Goal: Task Accomplishment & Management: Complete application form

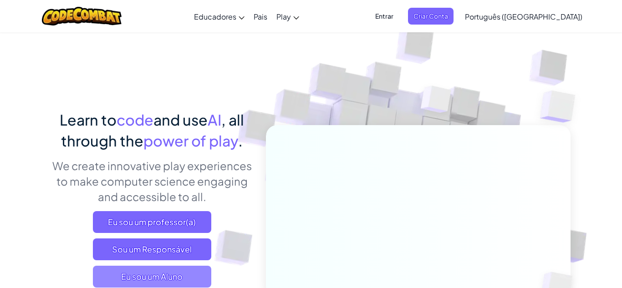
click at [141, 275] on span "Eu sou um Aluno" at bounding box center [152, 277] width 118 height 22
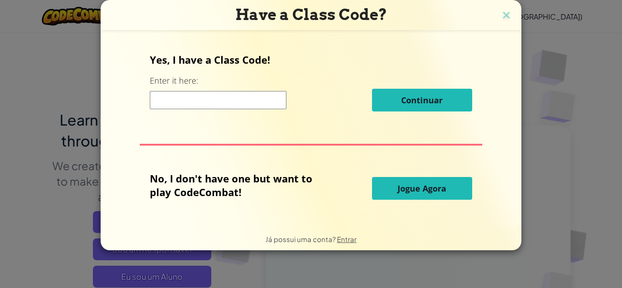
click at [434, 184] on span "Jogue Agora" at bounding box center [422, 188] width 49 height 11
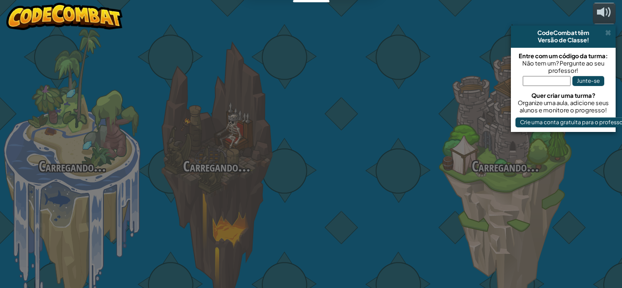
select select "pt-BR"
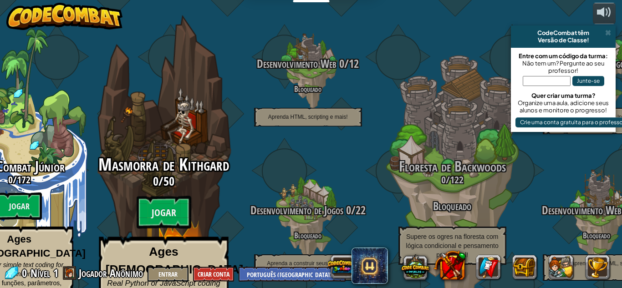
click at [175, 218] on div "Masmorra de Kithgard 0 / 50 Jogar Ages [DEMOGRAPHIC_DATA]+ Real Python or JavaS…" at bounding box center [163, 248] width 173 height 184
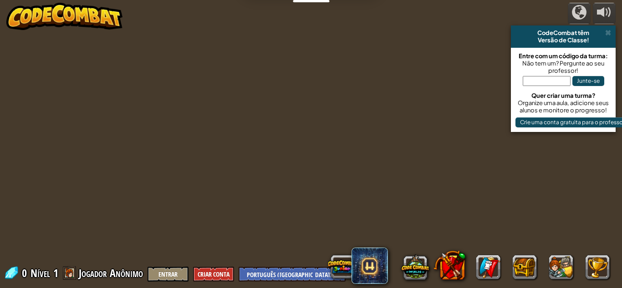
select select "pt-BR"
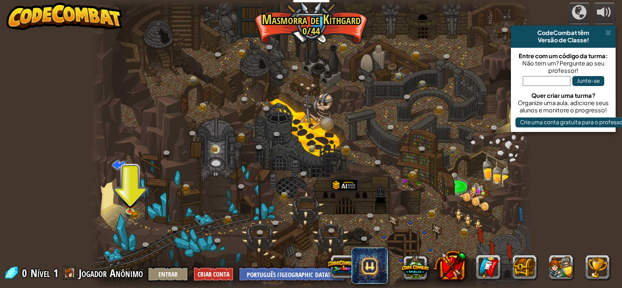
click at [347, 244] on div at bounding box center [311, 144] width 441 height 288
click at [174, 204] on div at bounding box center [311, 144] width 441 height 288
click at [129, 209] on img at bounding box center [130, 199] width 10 height 23
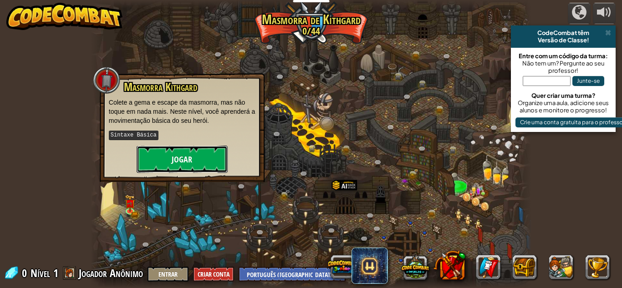
click at [179, 151] on button "Jogar" at bounding box center [182, 159] width 91 height 27
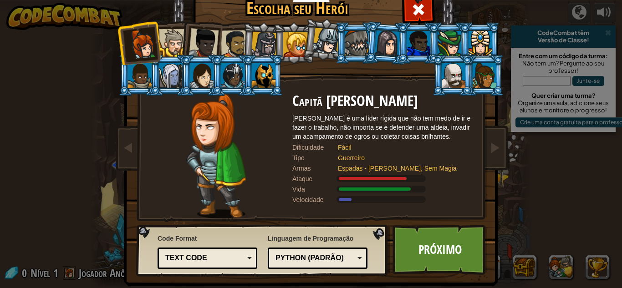
click at [360, 31] on div at bounding box center [357, 43] width 24 height 25
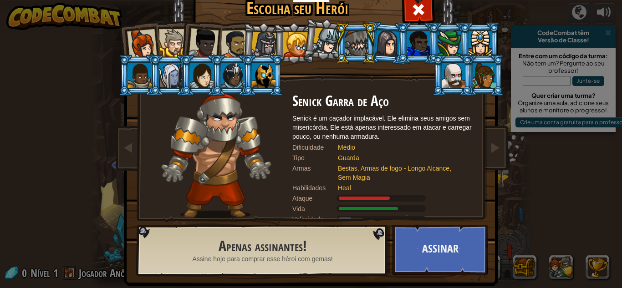
click at [452, 80] on div at bounding box center [454, 75] width 24 height 25
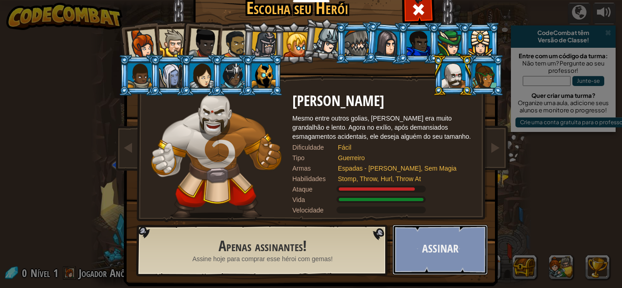
click at [436, 240] on button "Assinar" at bounding box center [440, 250] width 95 height 50
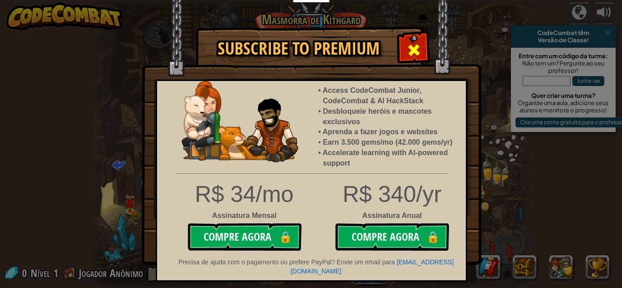
click at [409, 51] on span at bounding box center [414, 50] width 15 height 15
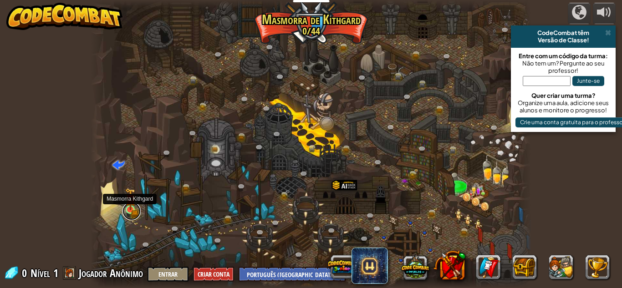
click at [128, 214] on link at bounding box center [132, 211] width 18 height 18
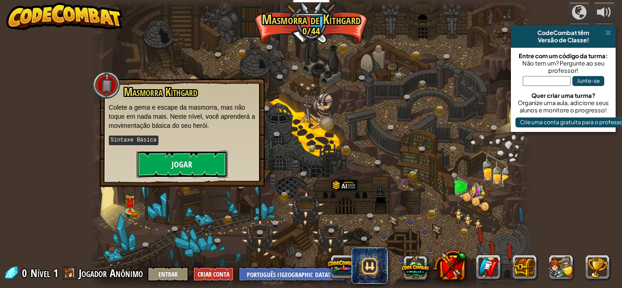
click at [159, 167] on button "Jogar" at bounding box center [182, 164] width 91 height 27
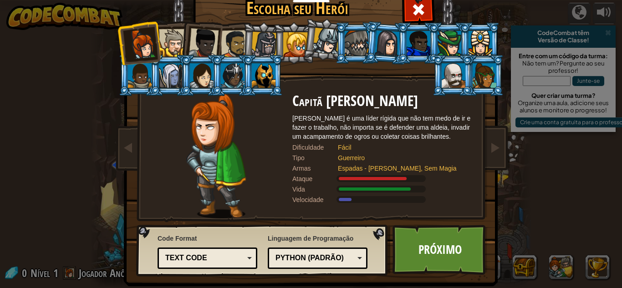
click at [180, 48] on li at bounding box center [201, 41] width 45 height 45
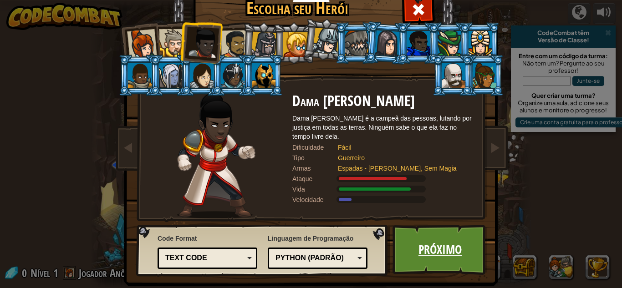
click at [465, 250] on link "Próximo" at bounding box center [440, 250] width 95 height 50
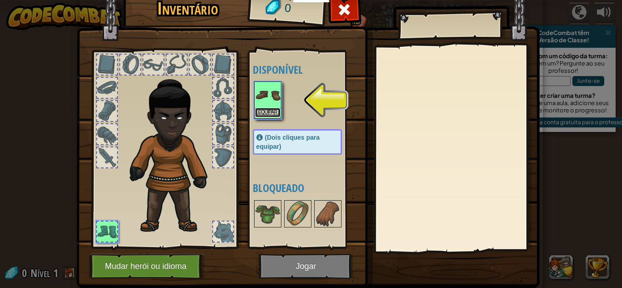
click at [261, 115] on button "Equipar" at bounding box center [268, 113] width 26 height 10
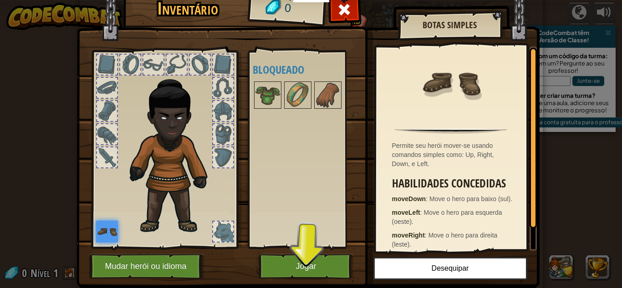
click at [300, 250] on img at bounding box center [308, 123] width 463 height 331
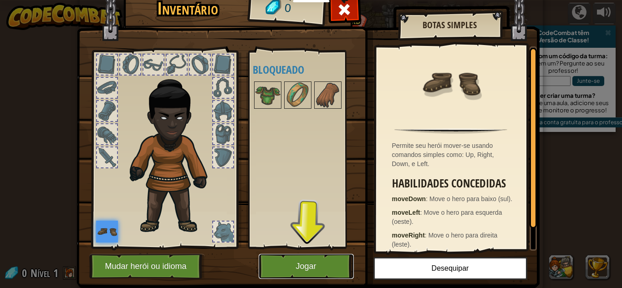
click at [304, 261] on button "Jogar" at bounding box center [306, 266] width 95 height 25
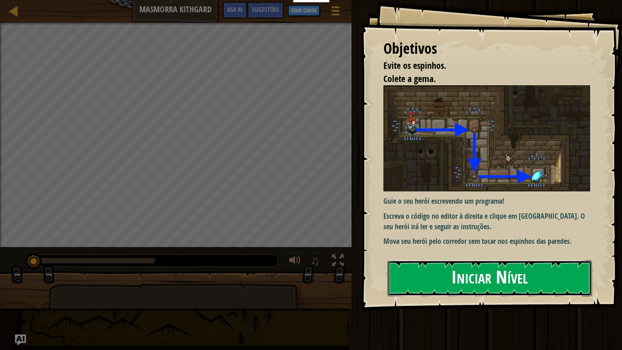
click at [518, 281] on button "Iniciar Nível" at bounding box center [490, 278] width 204 height 36
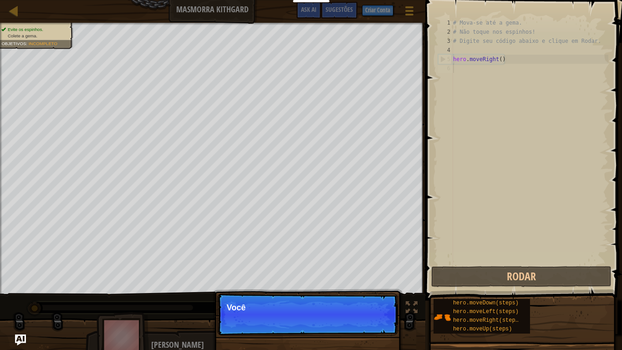
click at [376, 288] on p "Continuar Você" at bounding box center [307, 314] width 181 height 42
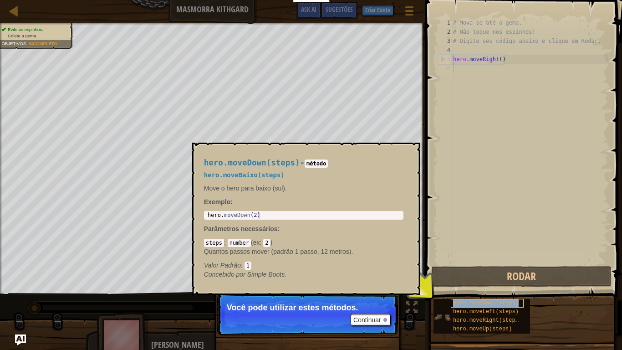
click at [505, 288] on span "hero.moveDown(steps)" at bounding box center [486, 303] width 66 height 6
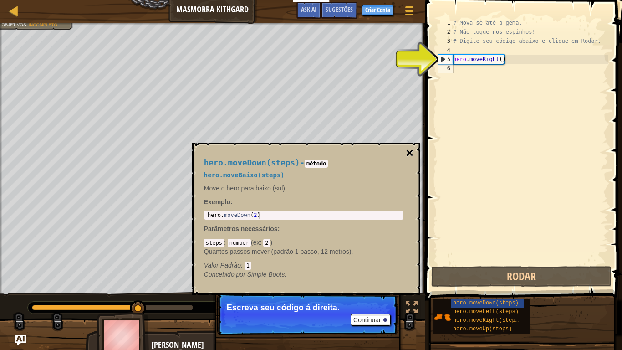
click at [409, 154] on button "×" at bounding box center [409, 153] width 7 height 13
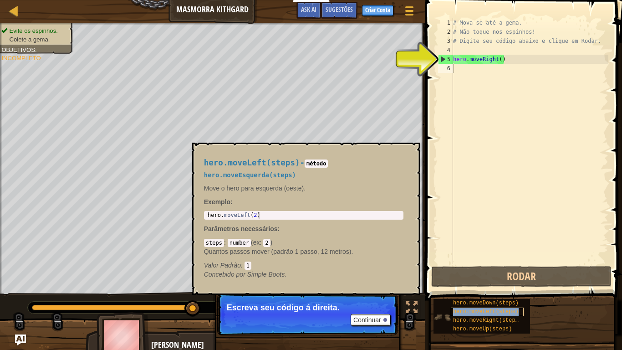
click at [478, 288] on span "hero.moveLeft(steps)" at bounding box center [486, 311] width 66 height 6
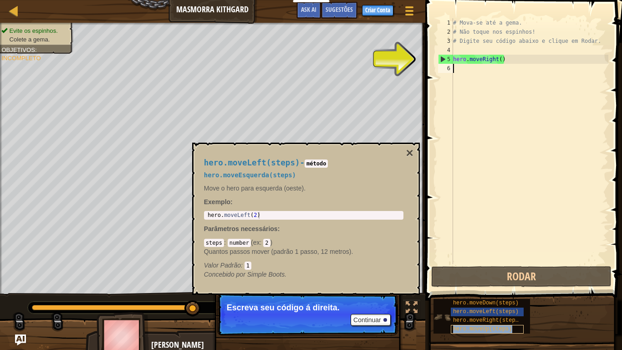
click at [510, 288] on span "hero.moveUp(steps)" at bounding box center [482, 329] width 59 height 6
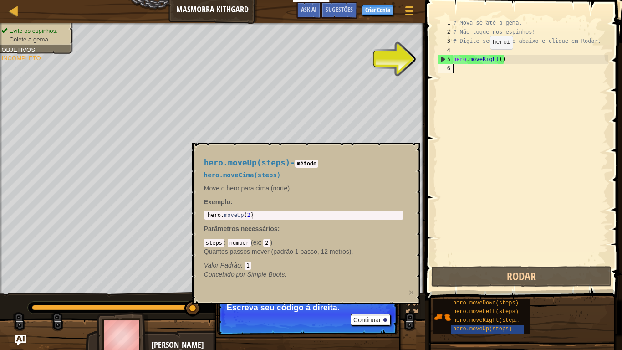
click at [482, 58] on div "# Mova-se até a gema. # Não toque nos espinhos! # Digite seu código abaixo e cl…" at bounding box center [529, 150] width 157 height 264
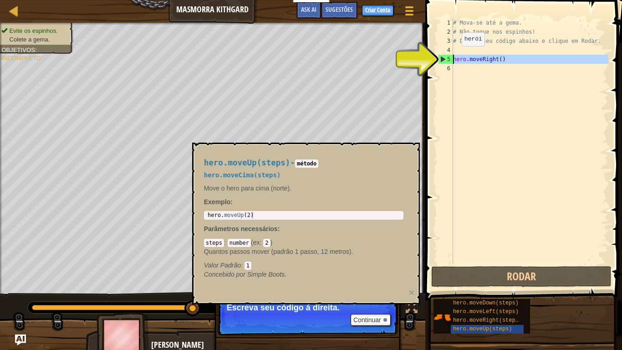
click at [441, 57] on div "5" at bounding box center [446, 59] width 15 height 9
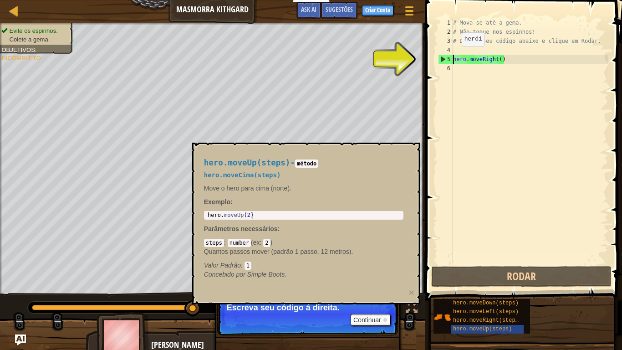
click at [441, 57] on div "5" at bounding box center [446, 59] width 15 height 9
type textarea "hero.moveRight()"
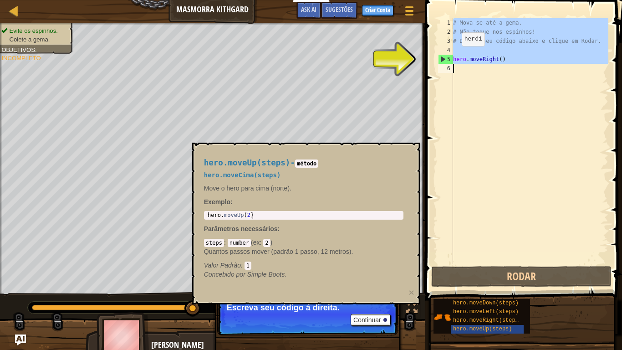
click at [441, 57] on div "5" at bounding box center [446, 59] width 15 height 9
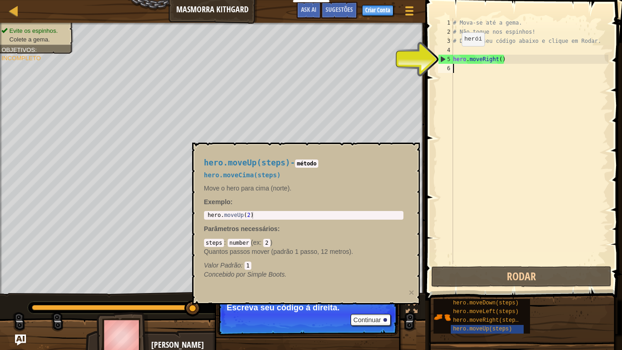
click at [441, 57] on div "5" at bounding box center [446, 59] width 15 height 9
type textarea "hero.moveRight()"
click at [441, 57] on div "5" at bounding box center [446, 59] width 15 height 9
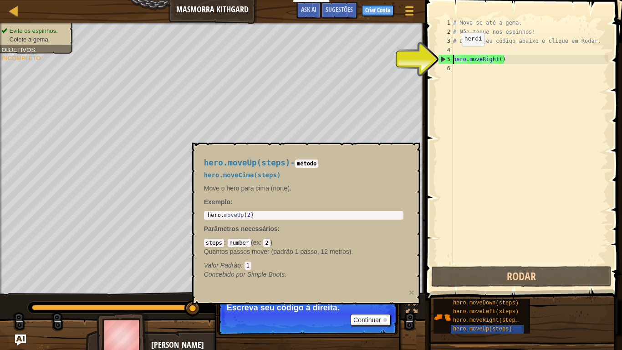
click at [441, 57] on div "5" at bounding box center [446, 59] width 15 height 9
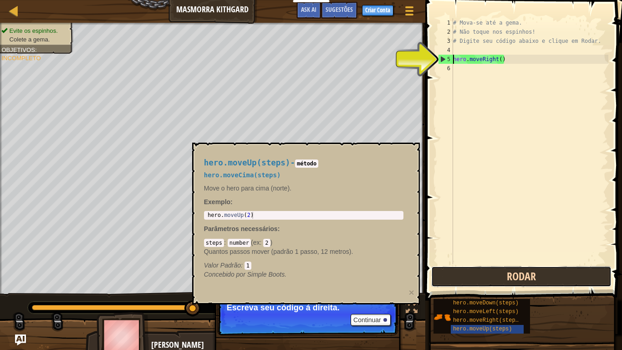
click at [548, 279] on button "Rodar" at bounding box center [521, 276] width 180 height 21
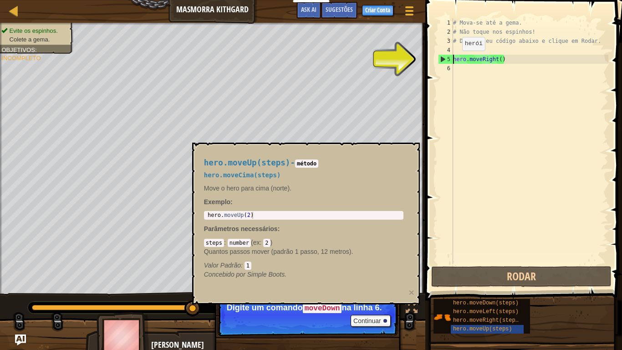
click at [446, 61] on div "5" at bounding box center [446, 59] width 15 height 9
click at [442, 59] on div "5" at bounding box center [446, 59] width 15 height 9
type textarea "hero.moveRight()"
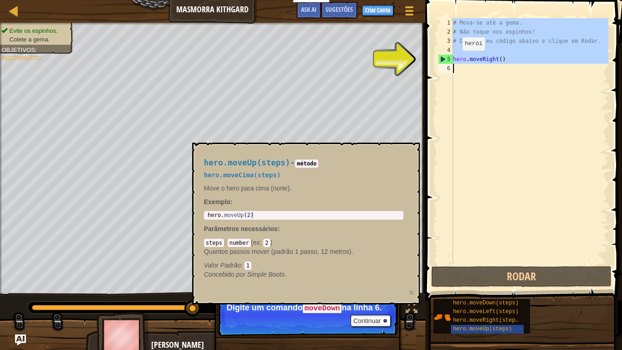
click at [442, 59] on div "5" at bounding box center [446, 59] width 15 height 9
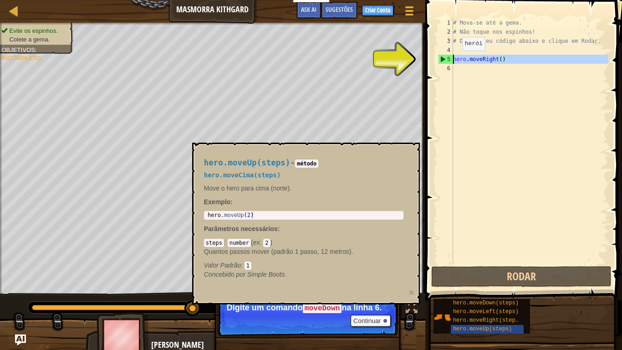
click at [442, 58] on div "5" at bounding box center [446, 59] width 15 height 9
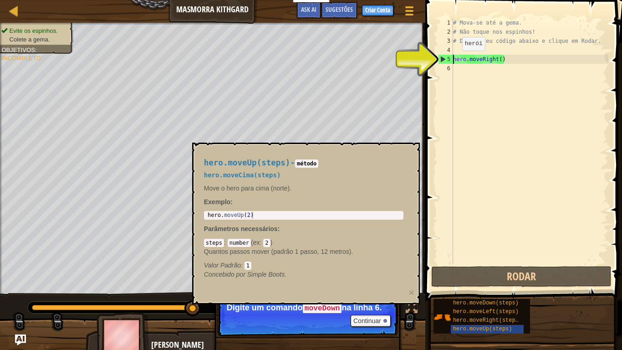
drag, startPoint x: 442, startPoint y: 58, endPoint x: 441, endPoint y: 63, distance: 4.6
click at [441, 63] on div "5" at bounding box center [446, 59] width 15 height 9
type textarea "hero.moveRight()"
click at [441, 63] on div "5" at bounding box center [446, 59] width 15 height 9
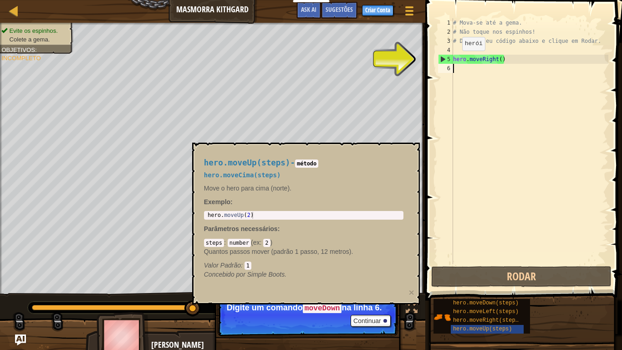
click at [441, 63] on div "5" at bounding box center [446, 59] width 15 height 9
type textarea "hero.moveRight()"
click at [441, 63] on div "5" at bounding box center [446, 59] width 15 height 9
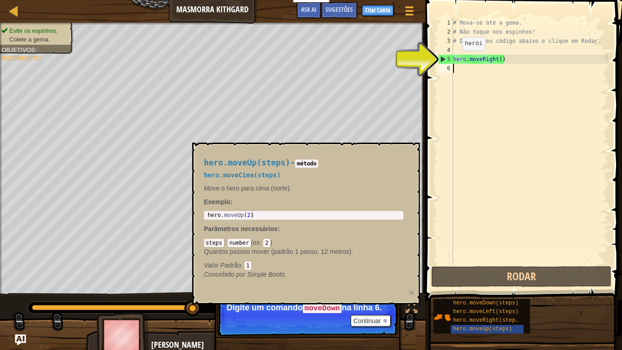
type textarea "hero.moveRight()"
click at [439, 57] on div "5" at bounding box center [446, 59] width 15 height 9
click at [456, 70] on div "# Mova-se até a gema. # Não toque nos espinhos! # Digite seu código abaixo e cl…" at bounding box center [529, 150] width 157 height 264
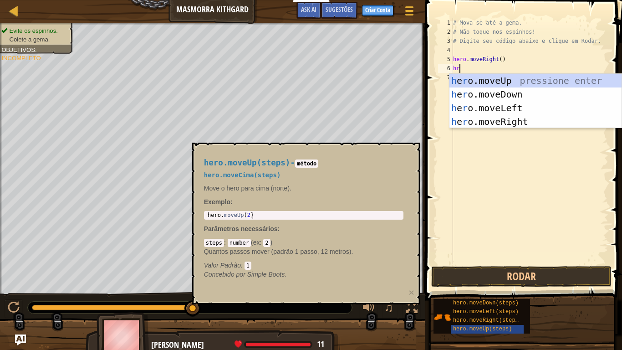
type textarea "hro"
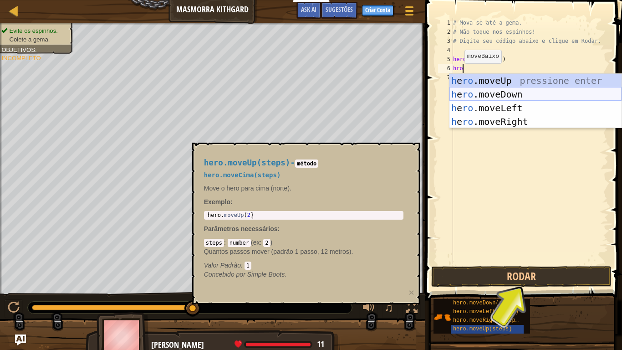
click at [473, 95] on div "h e ro .moveUp pressione enter h e ro .moveDown pressione enter h e ro .moveLef…" at bounding box center [536, 115] width 172 height 82
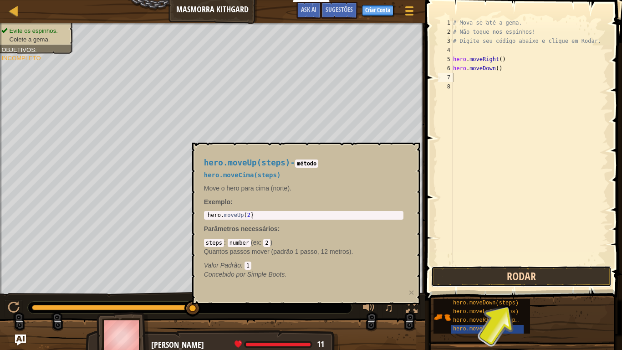
click at [557, 278] on button "Rodar" at bounding box center [521, 276] width 180 height 21
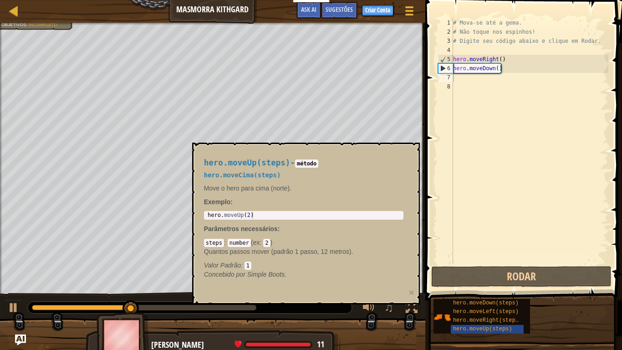
click at [364, 153] on div "hero.moveUp(steps) - método hero.moveCima(steps) Move o hero para cima (norte).…" at bounding box center [304, 219] width 212 height 138
click at [479, 288] on span "hero.moveUp(steps)" at bounding box center [482, 329] width 59 height 6
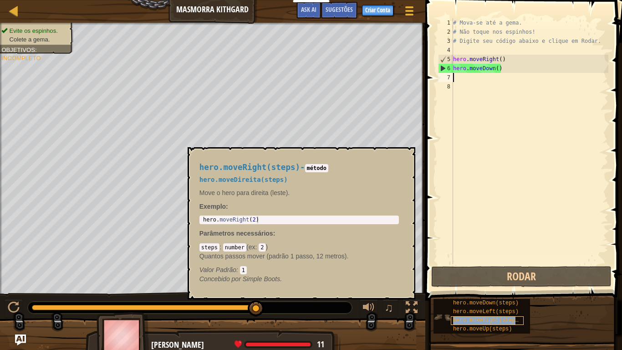
click at [478, 288] on span "hero.moveRight(steps)" at bounding box center [487, 320] width 69 height 6
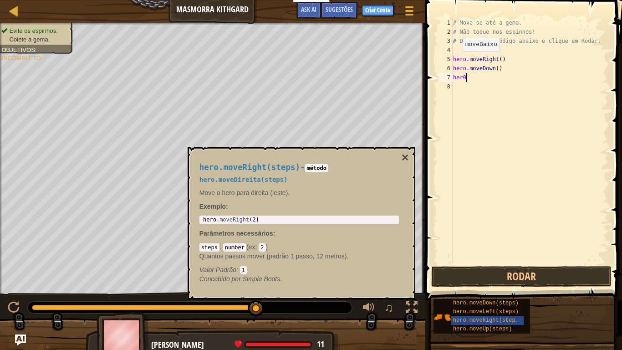
scroll to position [4, 1]
type textarea "hero"
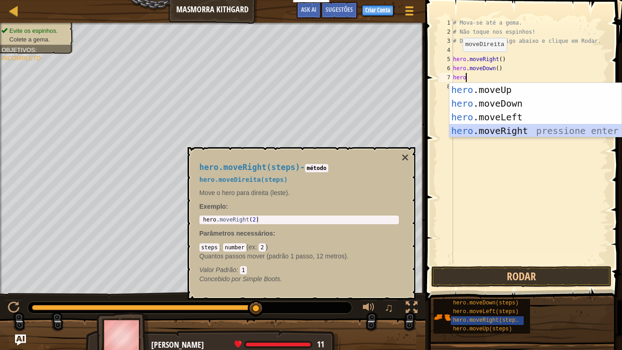
click at [527, 127] on div "hero .moveUp pressione enter hero .moveDown pressione enter hero .moveLeft pres…" at bounding box center [536, 124] width 172 height 82
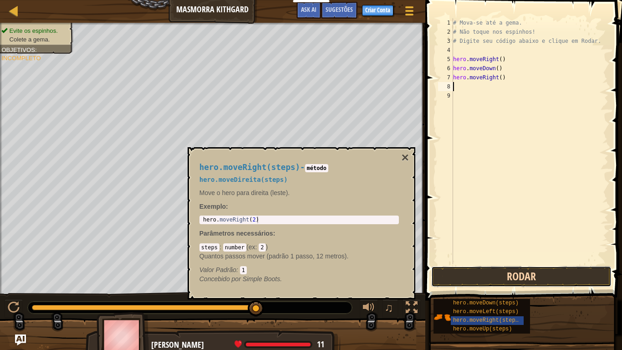
click at [533, 271] on button "Rodar" at bounding box center [521, 276] width 180 height 21
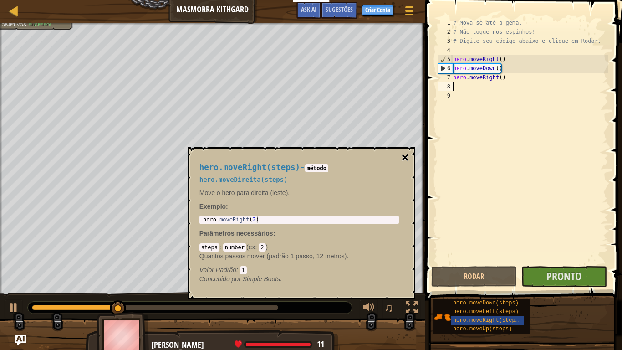
click at [407, 152] on button "×" at bounding box center [404, 157] width 7 height 13
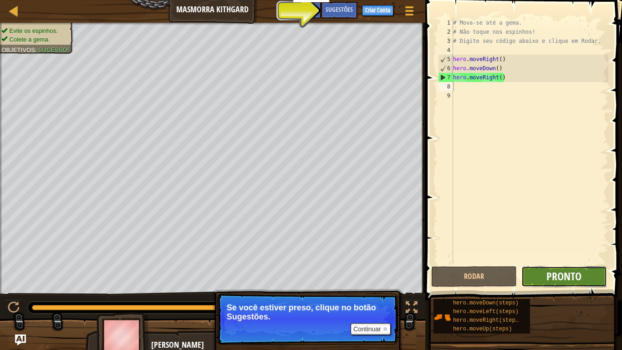
click at [572, 270] on span "Pronto" at bounding box center [564, 276] width 35 height 15
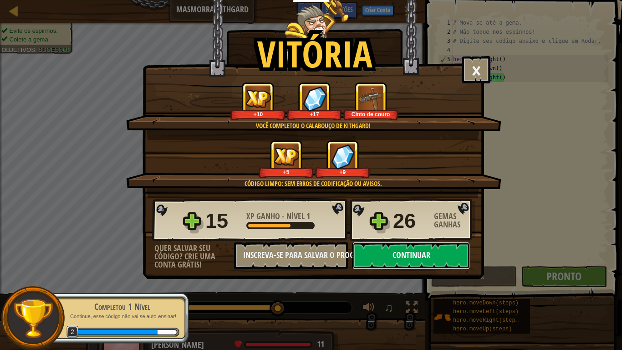
click at [384, 245] on button "Continuar" at bounding box center [412, 255] width 118 height 27
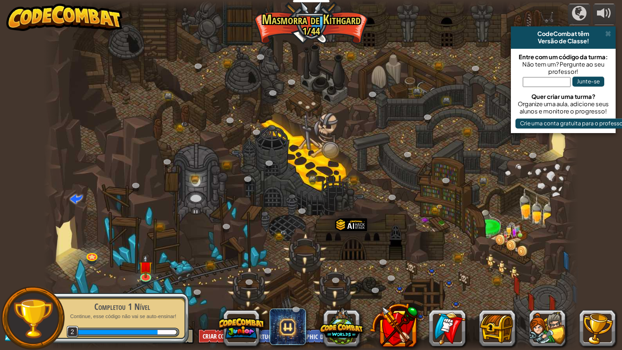
select select "pt-BR"
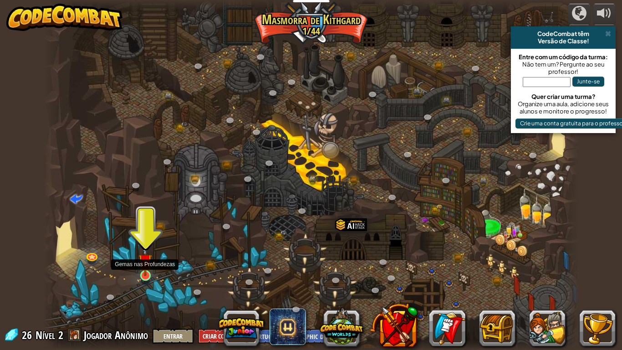
click at [144, 268] on img at bounding box center [145, 260] width 14 height 31
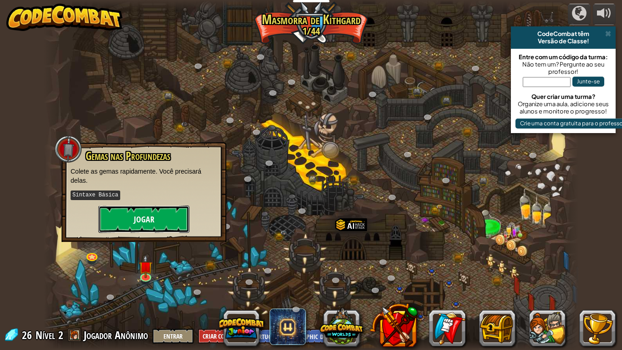
click at [133, 205] on button "Jogar" at bounding box center [143, 218] width 91 height 27
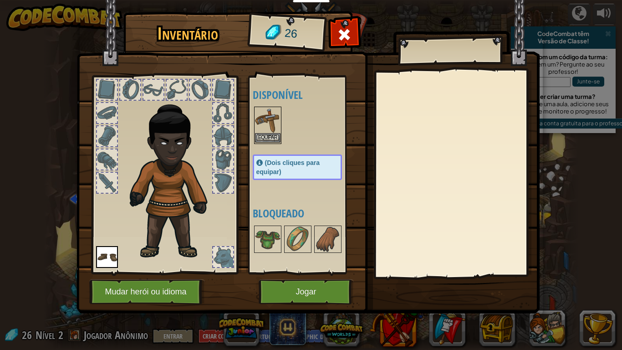
click at [266, 128] on img at bounding box center [268, 120] width 26 height 26
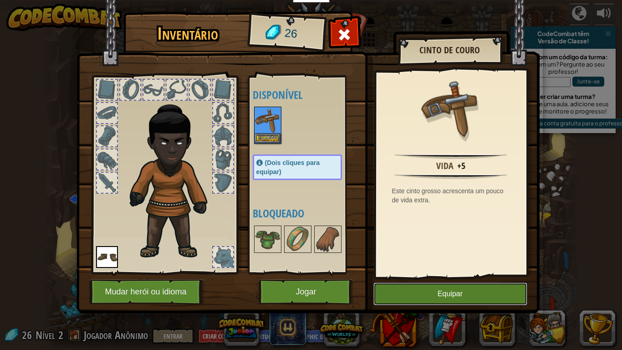
click at [404, 288] on button "Equipar" at bounding box center [450, 293] width 154 height 23
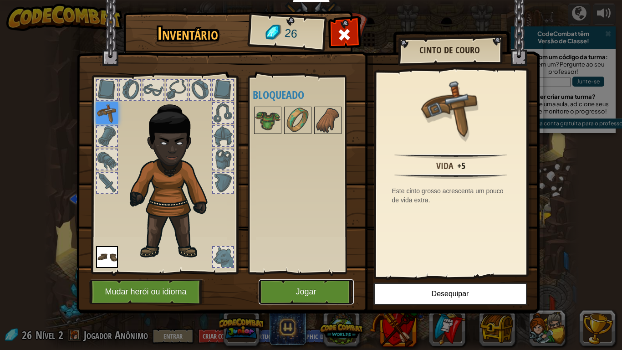
click at [303, 284] on button "Jogar" at bounding box center [306, 291] width 95 height 25
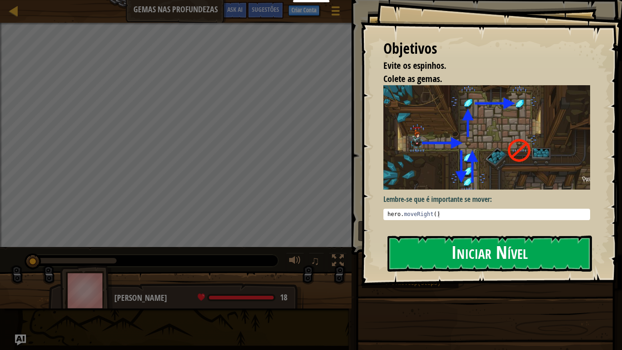
click at [531, 236] on button "Iniciar Nível" at bounding box center [490, 253] width 204 height 36
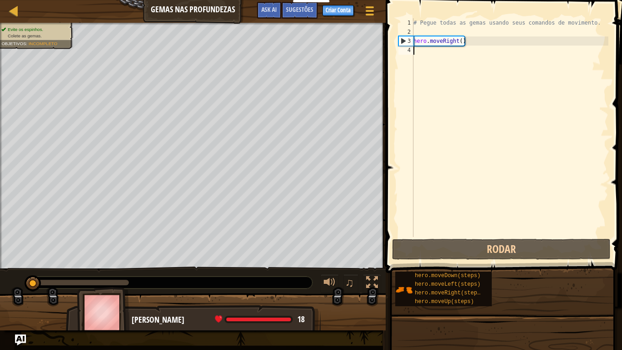
click at [413, 49] on div "4" at bounding box center [405, 50] width 15 height 9
click at [412, 49] on div "4" at bounding box center [405, 50] width 15 height 9
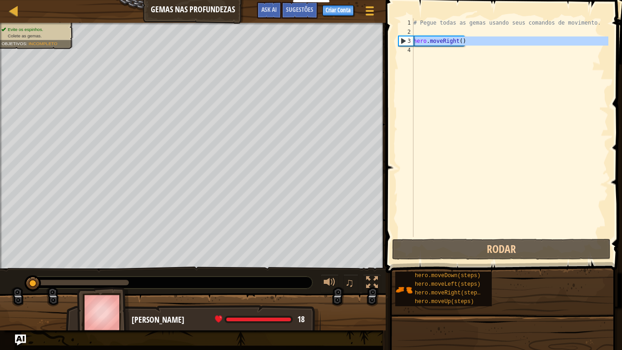
click at [408, 46] on div "4" at bounding box center [405, 50] width 15 height 9
type textarea "hero.moveRight()"
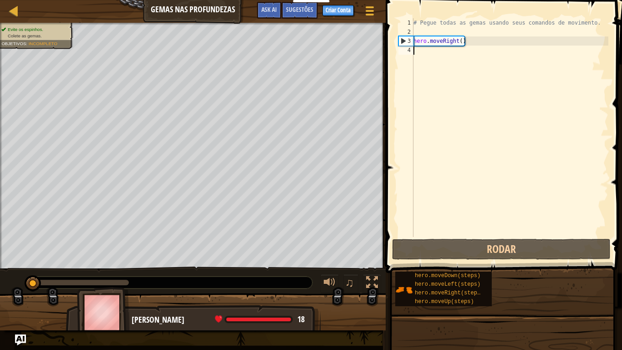
click at [423, 50] on div "# Pegue todas as gemas usando seus comandos de movimento. hero . moveRight ( )" at bounding box center [510, 136] width 197 height 237
click at [422, 50] on div "# Pegue todas as gemas usando seus comandos de movimento. hero . moveRight ( )" at bounding box center [510, 136] width 197 height 237
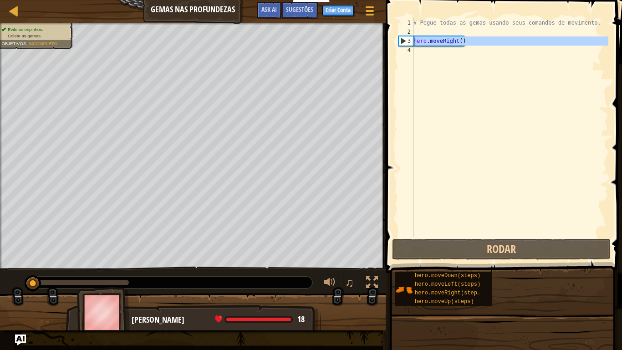
drag, startPoint x: 400, startPoint y: 43, endPoint x: 404, endPoint y: 46, distance: 5.6
type textarea "hero.moveRight()"
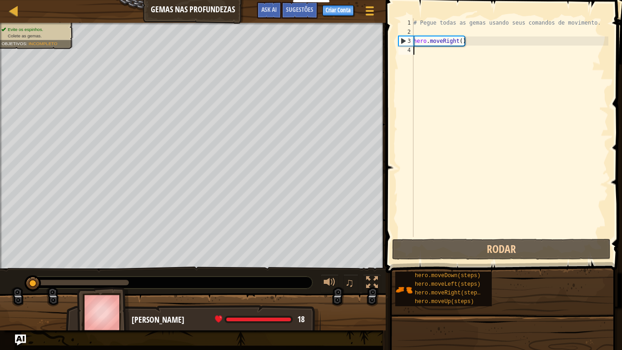
scroll to position [4, 0]
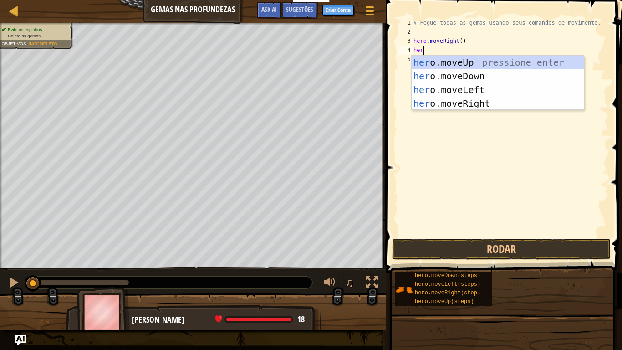
type textarea "hero"
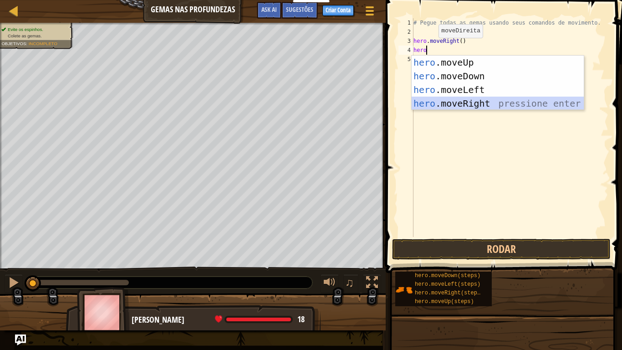
click at [475, 105] on div "hero .moveUp pressione enter hero .moveDown pressione enter hero .moveLeft pres…" at bounding box center [498, 97] width 172 height 82
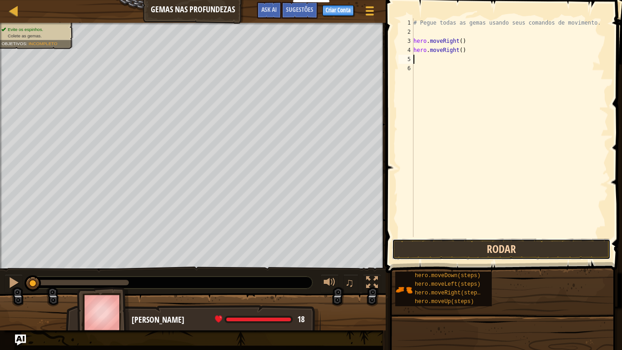
click at [523, 253] on button "Rodar" at bounding box center [501, 249] width 219 height 21
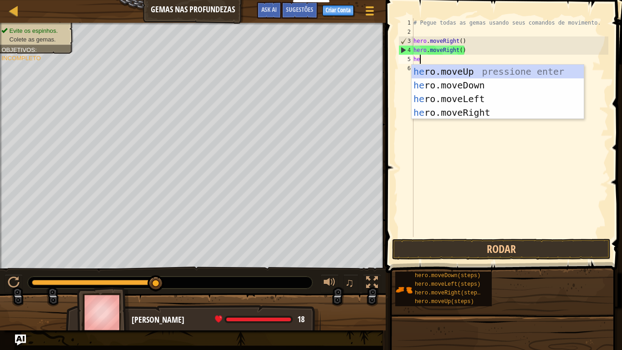
type textarea "her"
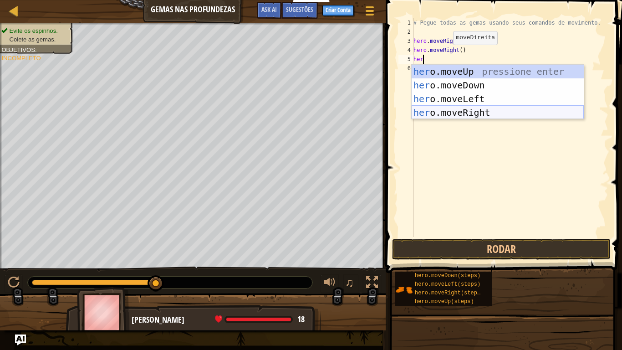
click at [472, 107] on div "her o.moveUp pressione enter her o.moveDown pressione enter her o.moveLeft pres…" at bounding box center [498, 106] width 172 height 82
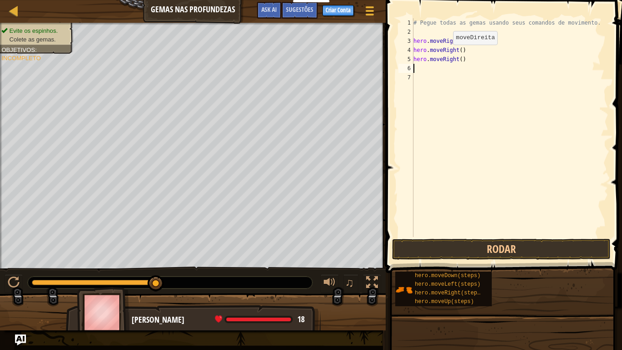
scroll to position [4, 0]
click at [464, 63] on div "# Pegue todas as gemas usando seus comandos de movimento. hero . moveRight ( ) …" at bounding box center [510, 136] width 197 height 237
type textarea "h"
click at [550, 253] on button "Rodar" at bounding box center [501, 249] width 219 height 21
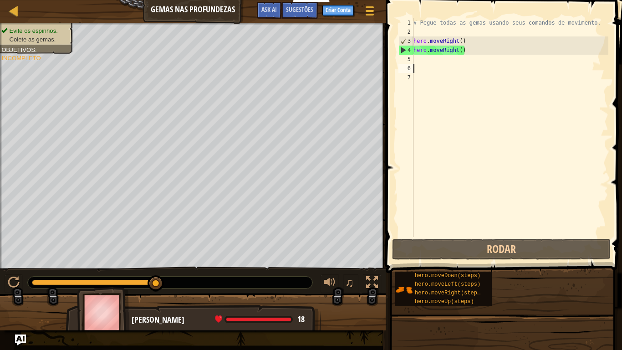
click at [424, 64] on div "# Pegue todas as gemas usando seus comandos de movimento. hero . moveRight ( ) …" at bounding box center [510, 136] width 197 height 237
click at [411, 55] on div "5" at bounding box center [405, 59] width 15 height 9
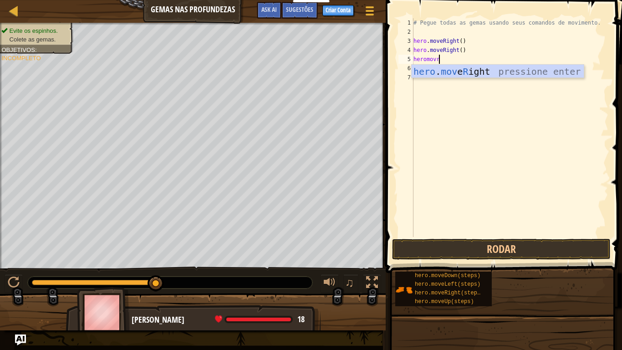
scroll to position [4, 3]
type textarea "heromov"
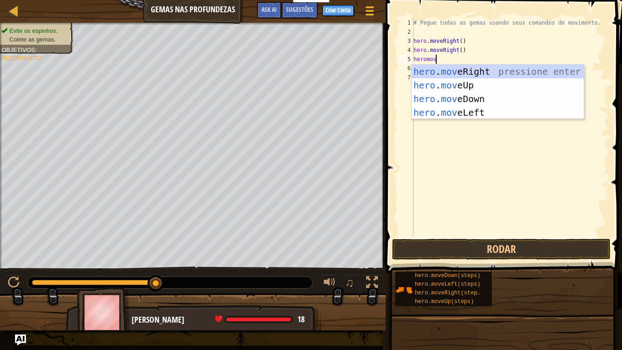
scroll to position [4, 3]
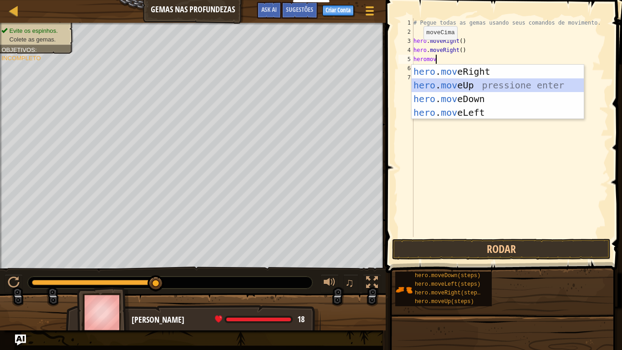
click at [506, 85] on div "hero . mov eRight pressione enter hero . mov eUp pressione enter hero . mov eDo…" at bounding box center [498, 106] width 172 height 82
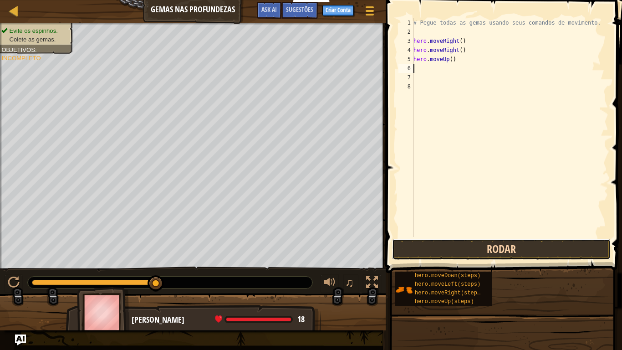
click at [545, 242] on button "Rodar" at bounding box center [501, 249] width 219 height 21
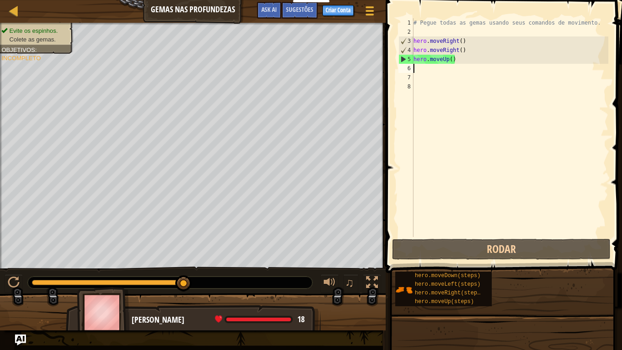
click at [416, 67] on div "# Pegue todas as gemas usando seus comandos de movimento. hero . moveRight ( ) …" at bounding box center [510, 136] width 197 height 237
type textarea "h"
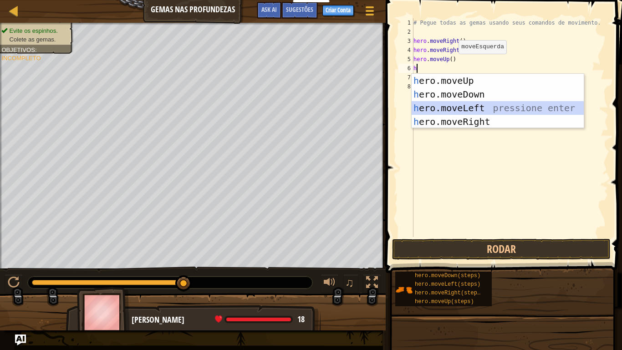
click at [492, 103] on div "h ero.moveUp pressione enter h ero.moveDown pressione enter h ero.moveLeft pres…" at bounding box center [498, 115] width 172 height 82
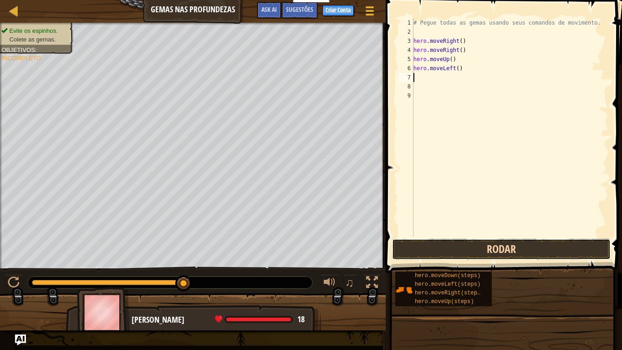
click at [505, 254] on button "Rodar" at bounding box center [501, 249] width 219 height 21
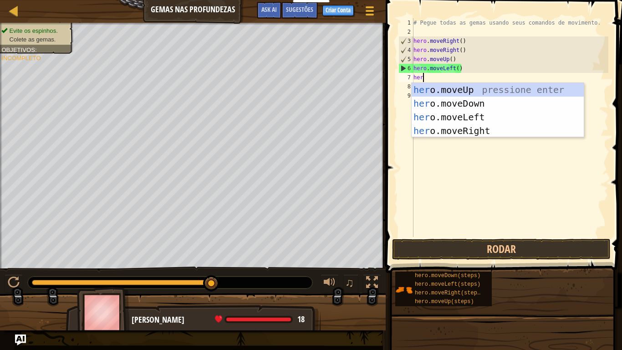
type textarea "hero"
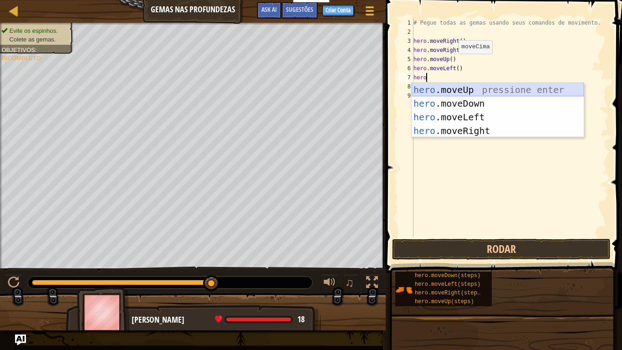
click at [453, 87] on div "hero .moveUp pressione enter hero .moveDown pressione enter hero .moveLeft pres…" at bounding box center [498, 124] width 172 height 82
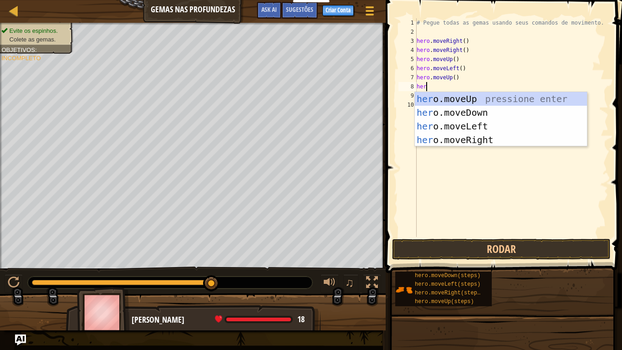
type textarea "hero"
click at [447, 98] on div "hero .moveUp pressione enter hero .moveDown pressione enter hero .moveLeft pres…" at bounding box center [501, 133] width 172 height 82
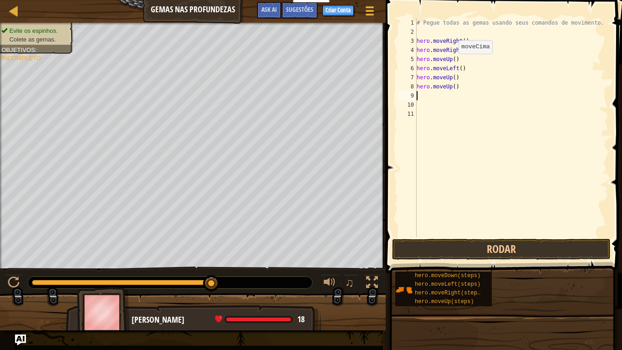
scroll to position [4, 0]
click at [513, 245] on button "Rodar" at bounding box center [501, 249] width 219 height 21
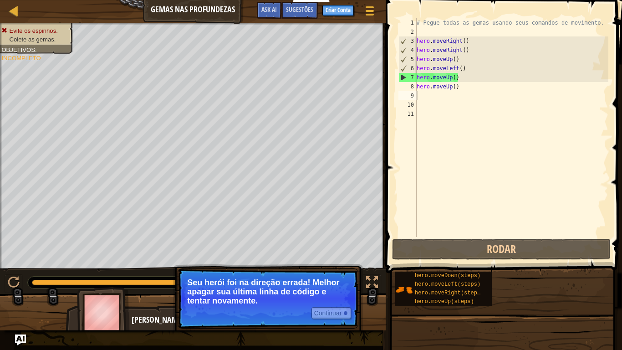
click at [307, 266] on div "Continuar Seu herói foi na direção errada! Melhor apagar sua última linha de có…" at bounding box center [268, 331] width 190 height 135
click at [332, 288] on button "Continuar" at bounding box center [332, 313] width 40 height 12
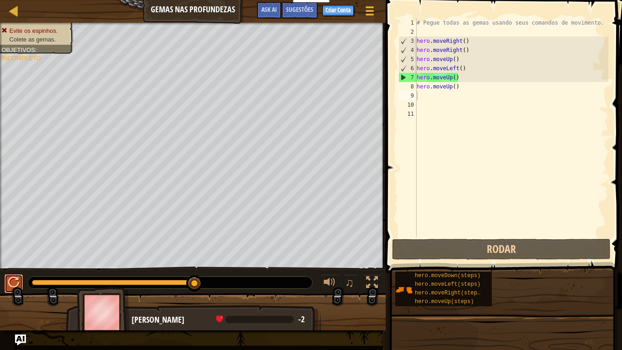
click at [17, 281] on div at bounding box center [14, 282] width 12 height 12
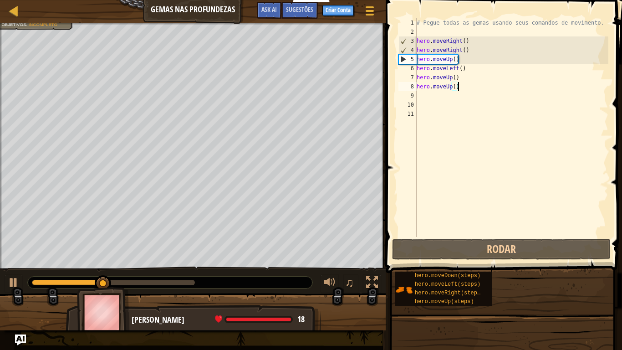
click at [458, 86] on div "# Pegue todas as gemas usando seus comandos de movimento. hero . moveRight ( ) …" at bounding box center [512, 136] width 194 height 237
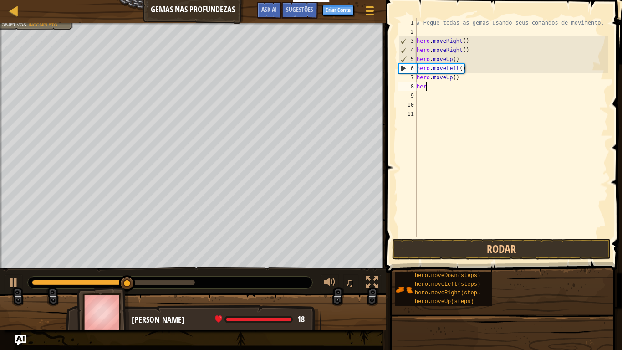
type textarea "h"
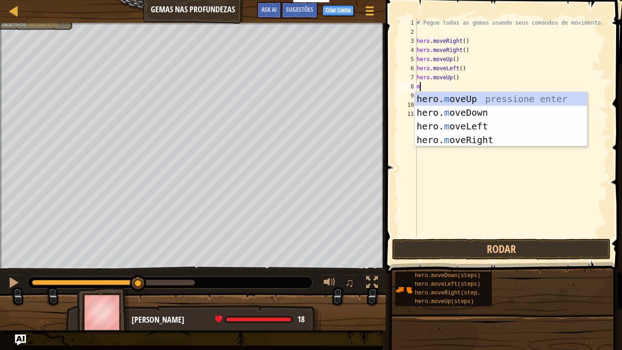
scroll to position [4, 0]
type textarea "m"
type textarea "mo"
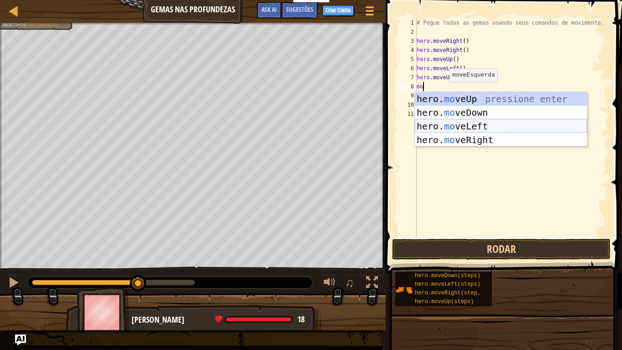
click at [514, 122] on div "hero. mo veUp pressione enter hero. mo veDown pressione enter hero. mo veLeft p…" at bounding box center [501, 133] width 172 height 82
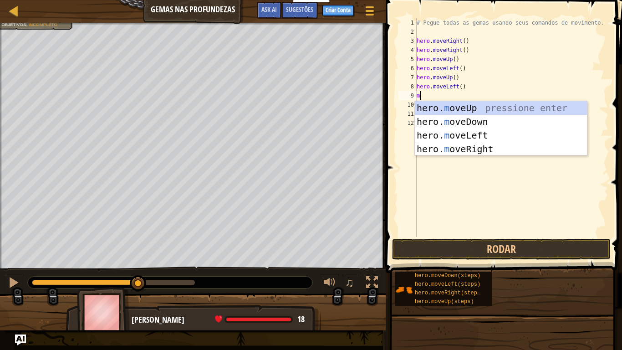
type textarea "mo"
click at [434, 104] on div "hero. mo veUp pressione enter hero. mo veDown pressione enter hero. mo veLeft p…" at bounding box center [501, 142] width 172 height 82
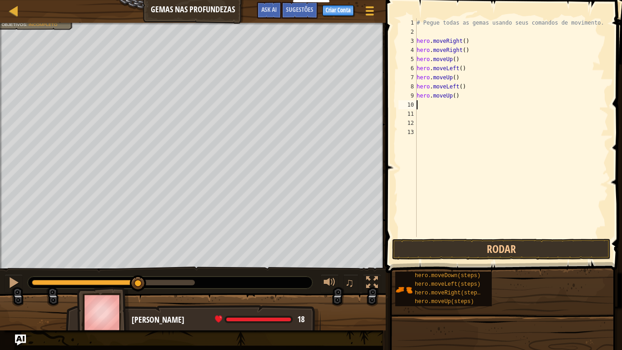
click at [431, 105] on div "# Pegue todas as gemas usando seus comandos de movimento. hero . moveRight ( ) …" at bounding box center [512, 136] width 194 height 237
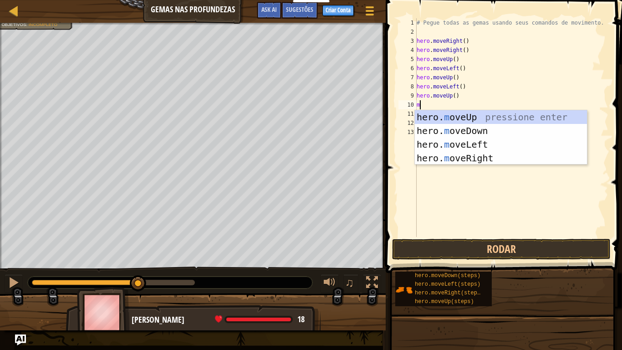
type textarea "mo"
click at [473, 119] on div "hero. mo veUp pressione enter hero. mo veDown pressione enter hero. mo veLeft p…" at bounding box center [501, 151] width 172 height 82
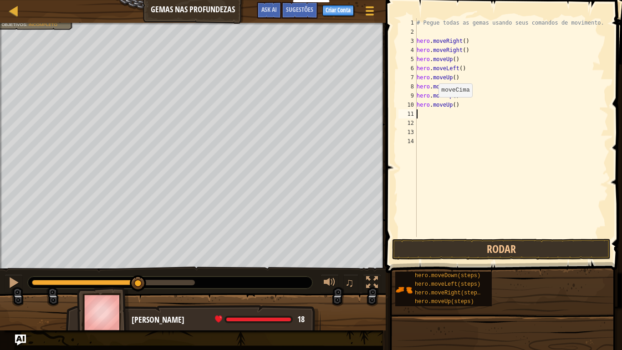
scroll to position [4, 0]
click at [493, 245] on button "Rodar" at bounding box center [501, 249] width 219 height 21
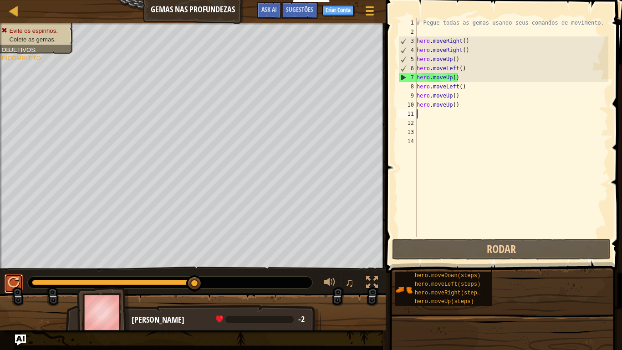
click at [18, 283] on div at bounding box center [14, 282] width 12 height 12
click at [457, 80] on div "# Pegue todas as gemas usando seus comandos de movimento. hero . moveRight ( ) …" at bounding box center [512, 136] width 194 height 237
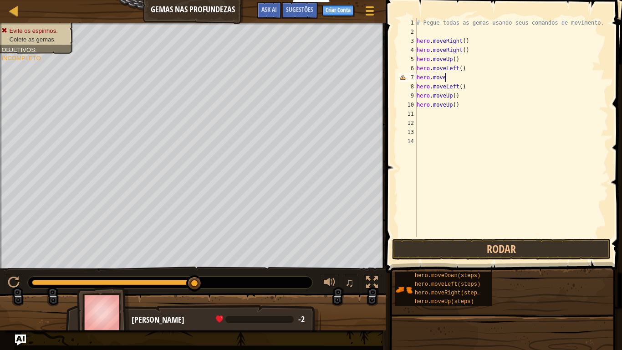
type textarea "hero.movel"
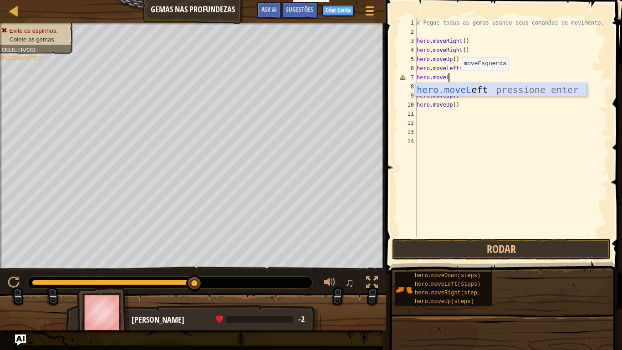
click at [536, 89] on div "hero.moveL eft pressione enter" at bounding box center [501, 103] width 172 height 41
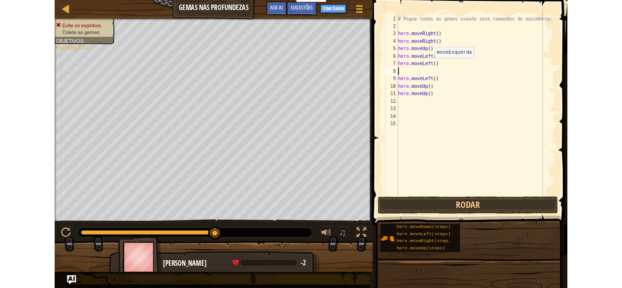
scroll to position [4, 0]
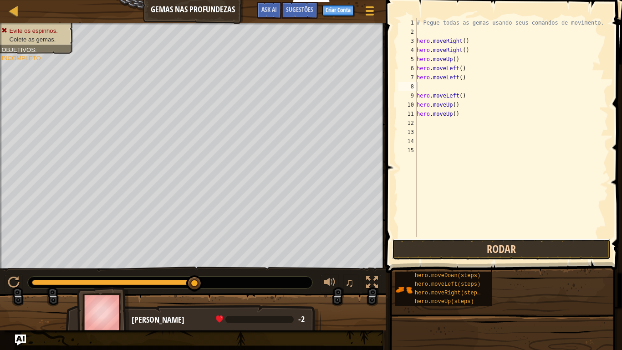
click at [512, 246] on button "Rodar" at bounding box center [501, 249] width 219 height 21
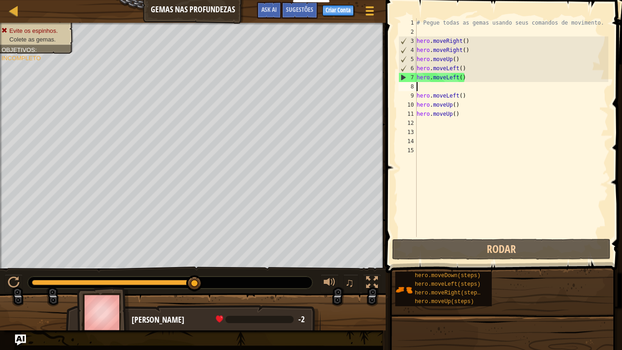
click at [459, 112] on div "# Pegue todas as gemas usando seus comandos de movimento. hero . moveRight ( ) …" at bounding box center [512, 136] width 194 height 237
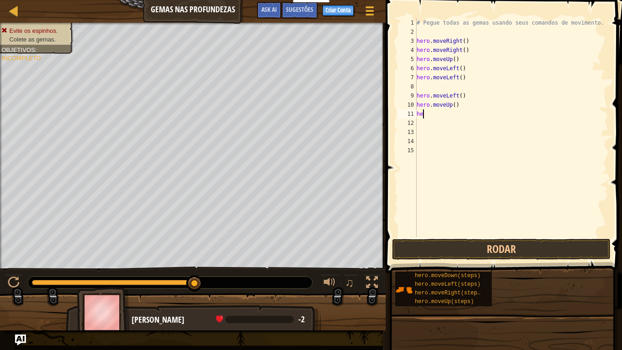
type textarea "h"
click at [512, 254] on button "Rodar" at bounding box center [501, 249] width 219 height 21
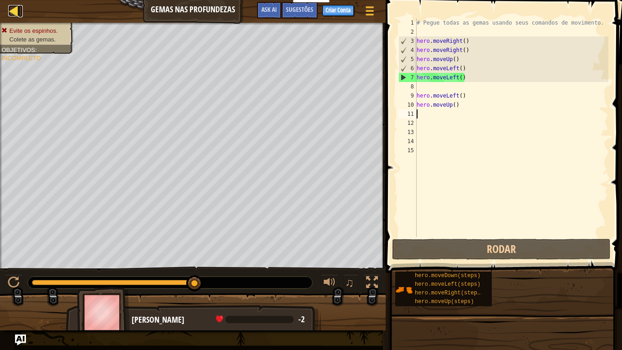
click at [15, 15] on div at bounding box center [13, 10] width 11 height 11
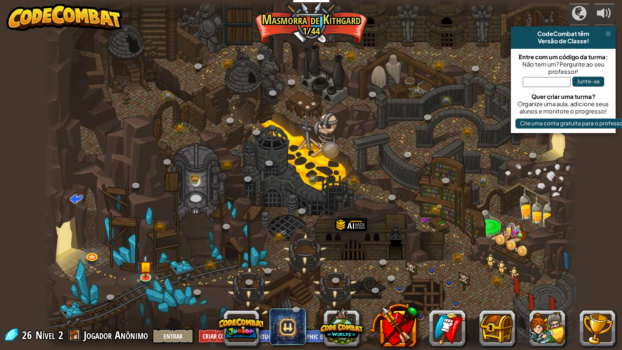
select select "pt-BR"
click at [537, 288] on button at bounding box center [547, 328] width 36 height 36
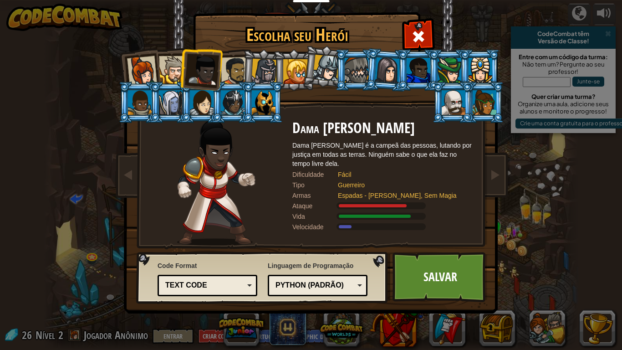
click at [336, 58] on li at bounding box center [355, 69] width 41 height 41
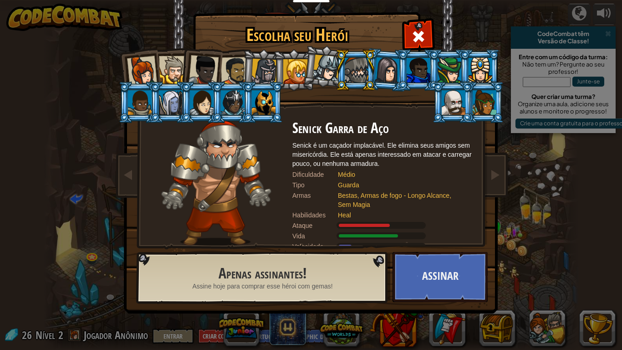
click at [242, 68] on li at bounding box center [262, 70] width 43 height 44
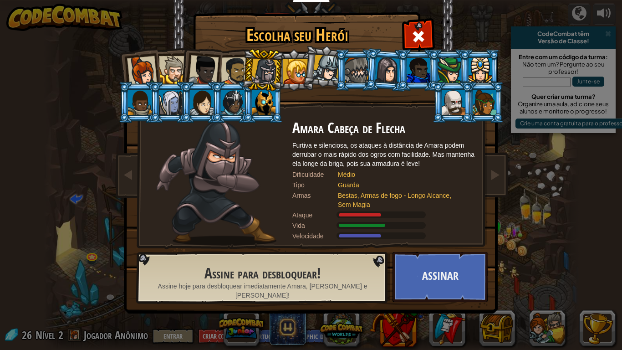
click at [239, 71] on div at bounding box center [235, 71] width 28 height 28
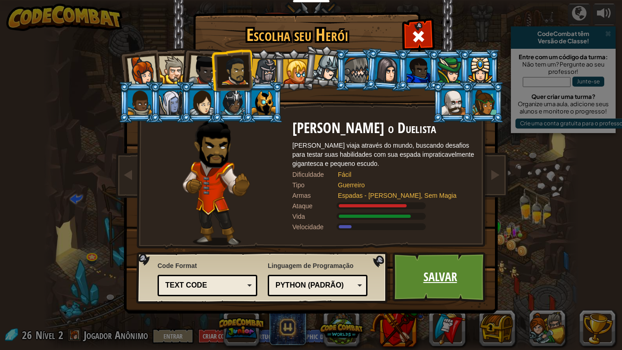
click at [429, 277] on link "Salvar" at bounding box center [440, 277] width 95 height 50
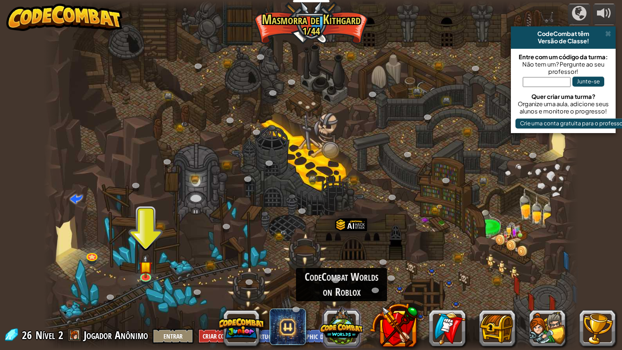
click at [328, 288] on button at bounding box center [342, 327] width 44 height 44
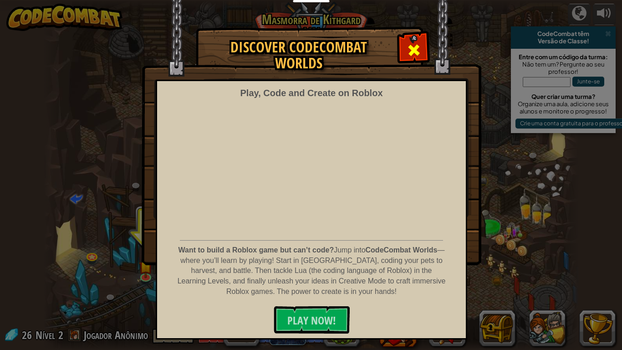
click at [408, 47] on span at bounding box center [414, 50] width 15 height 15
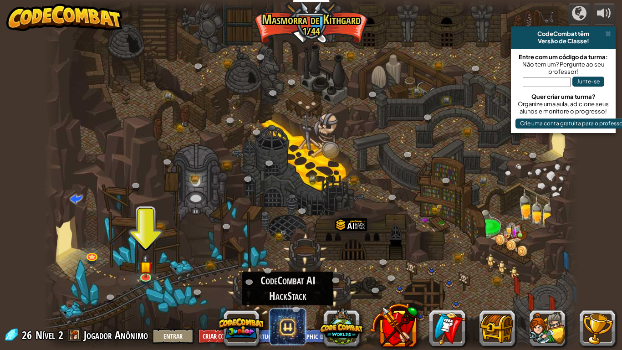
click at [287, 288] on span at bounding box center [288, 326] width 36 height 36
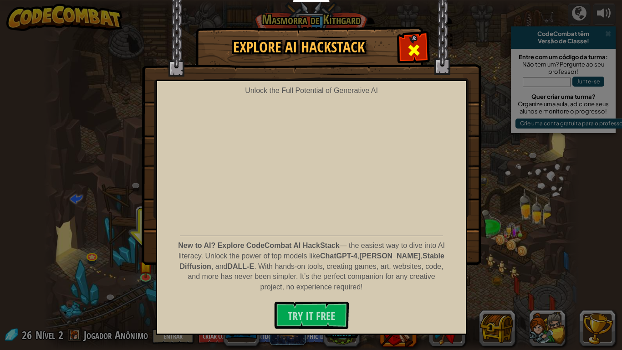
click at [413, 40] on div at bounding box center [413, 49] width 29 height 29
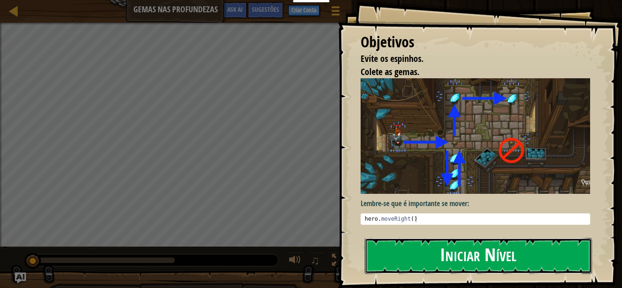
click at [522, 243] on button "Iniciar Nível" at bounding box center [478, 256] width 227 height 36
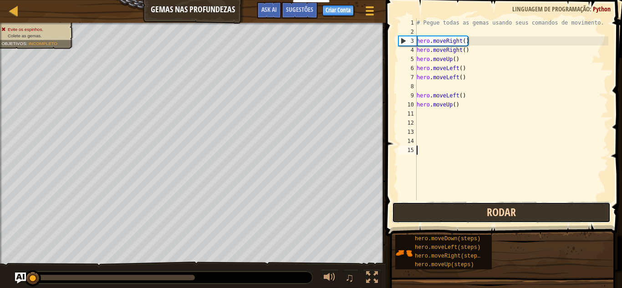
click at [534, 203] on button "Rodar" at bounding box center [501, 212] width 219 height 21
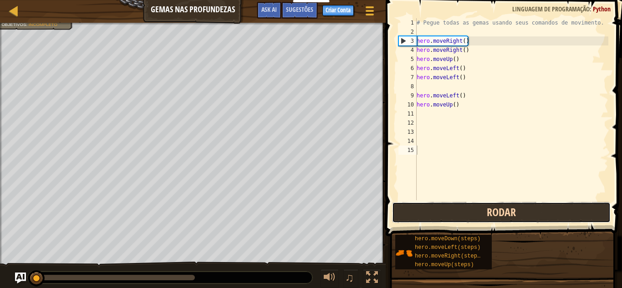
click at [534, 202] on button "Rodar" at bounding box center [501, 212] width 219 height 21
click at [534, 203] on button "Rodar" at bounding box center [501, 212] width 219 height 21
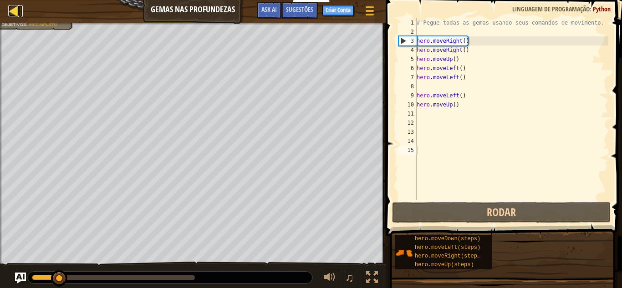
click at [12, 13] on div at bounding box center [13, 10] width 11 height 11
select select "pt-BR"
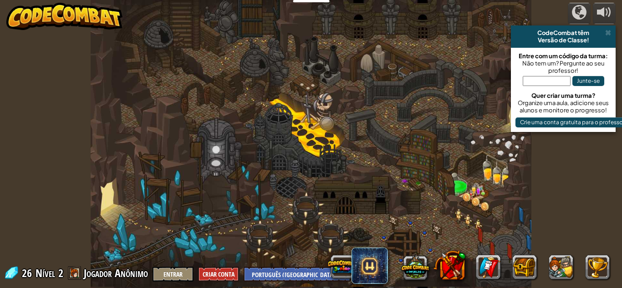
select select "pt-BR"
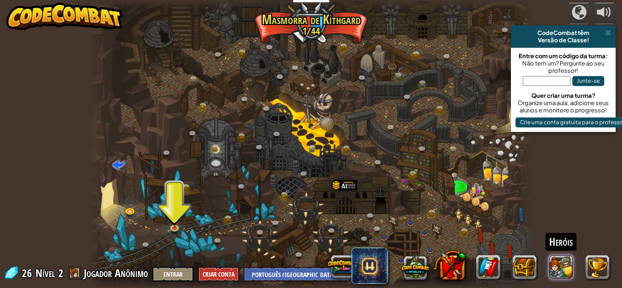
click at [561, 271] on button at bounding box center [561, 267] width 25 height 25
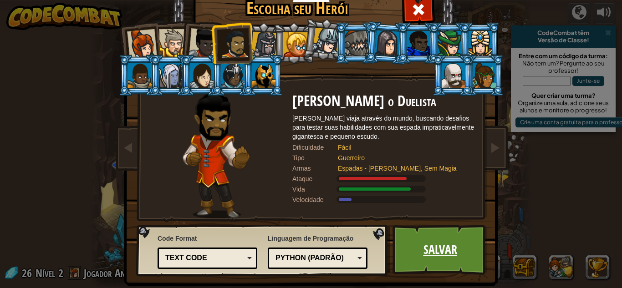
click at [439, 260] on link "Salvar" at bounding box center [440, 250] width 95 height 50
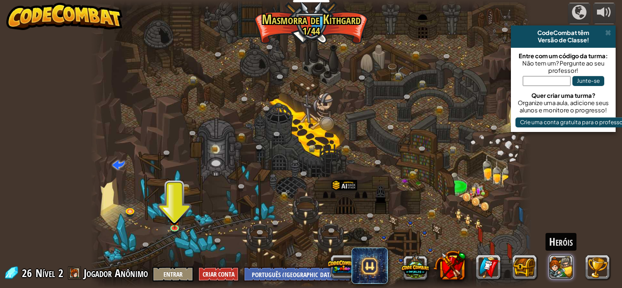
click at [554, 271] on button at bounding box center [561, 267] width 25 height 25
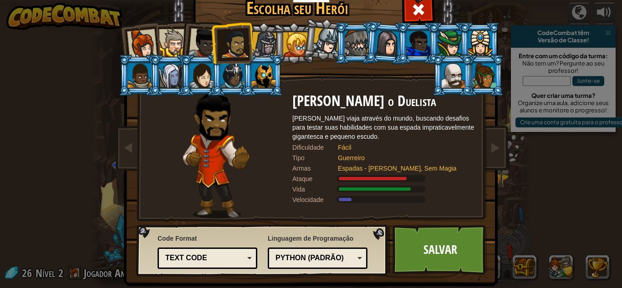
click at [463, 71] on div at bounding box center [454, 75] width 24 height 25
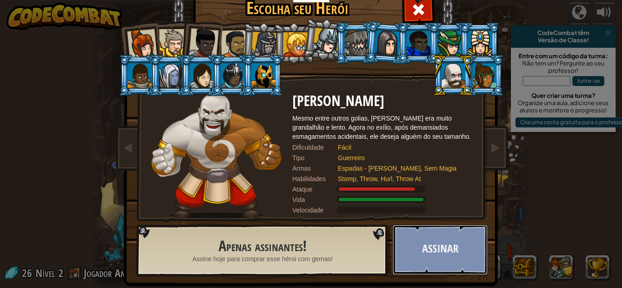
click at [437, 261] on button "Assinar" at bounding box center [440, 250] width 95 height 50
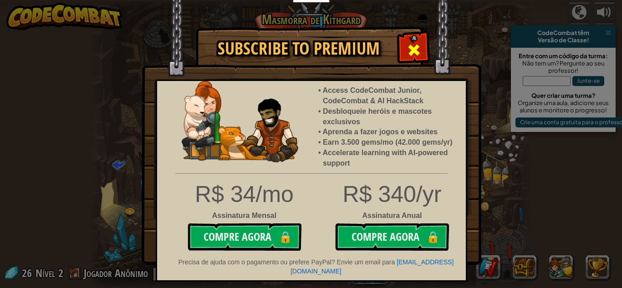
click at [414, 41] on div at bounding box center [413, 49] width 29 height 29
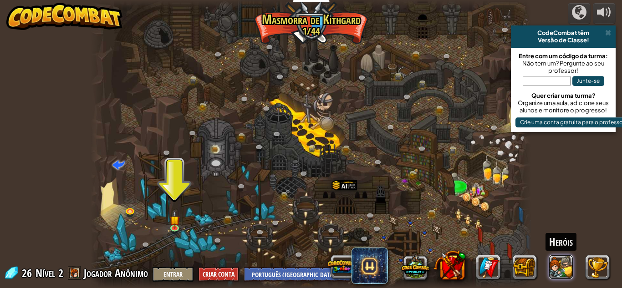
click at [554, 277] on button at bounding box center [561, 267] width 25 height 25
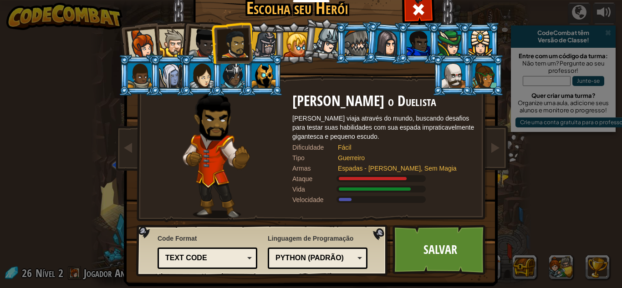
click at [309, 43] on li at bounding box center [324, 40] width 45 height 46
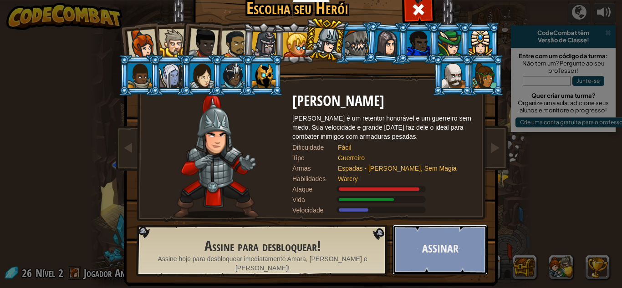
click at [450, 250] on button "Assinar" at bounding box center [440, 250] width 95 height 50
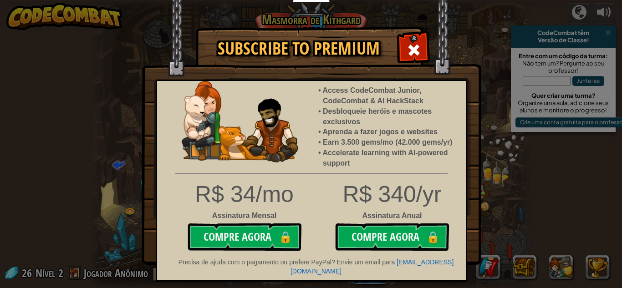
click at [409, 53] on span at bounding box center [414, 50] width 15 height 15
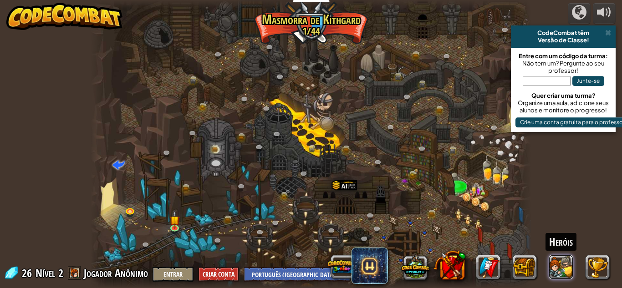
click at [559, 271] on button at bounding box center [561, 267] width 25 height 25
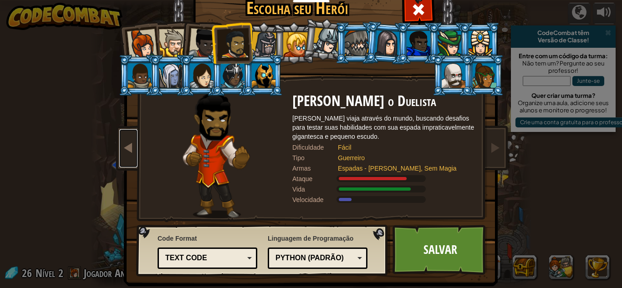
click at [133, 150] on span at bounding box center [128, 147] width 11 height 11
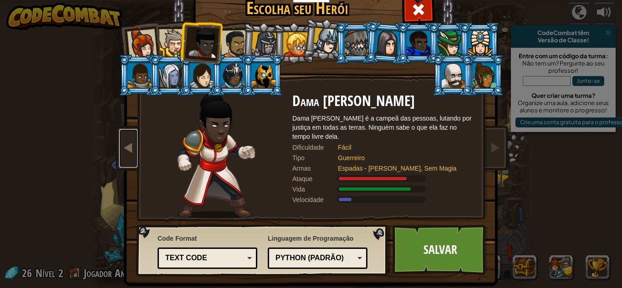
click at [132, 150] on span at bounding box center [128, 147] width 11 height 11
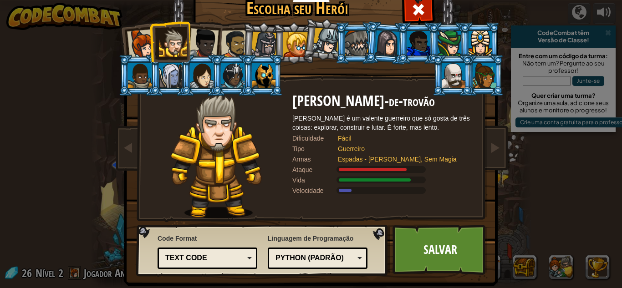
click at [261, 57] on li at bounding box center [262, 75] width 41 height 41
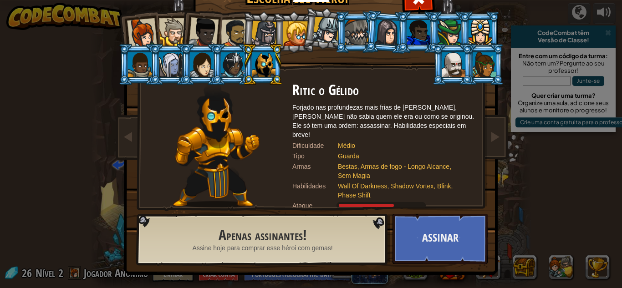
scroll to position [12, 0]
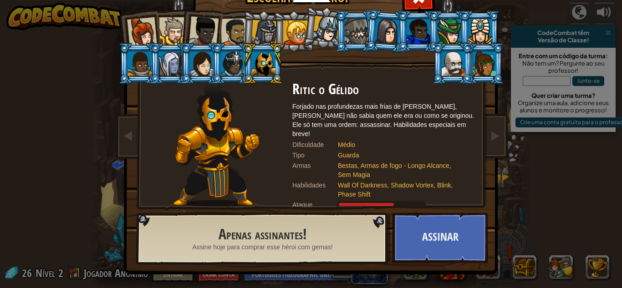
click at [488, 62] on div at bounding box center [485, 63] width 24 height 25
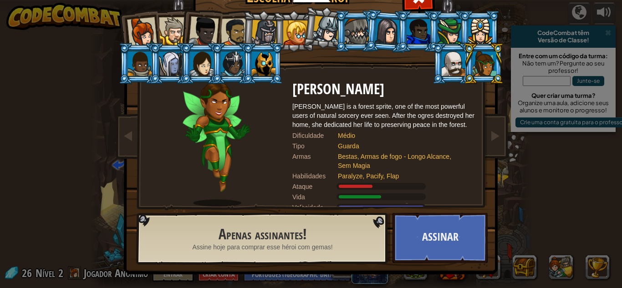
click at [466, 71] on li at bounding box center [483, 63] width 41 height 41
click at [458, 60] on div at bounding box center [454, 63] width 24 height 25
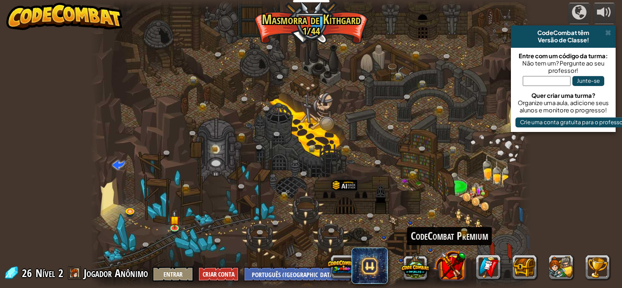
click at [458, 254] on button at bounding box center [450, 265] width 32 height 32
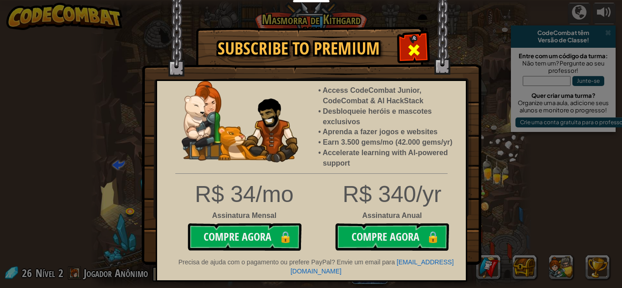
click at [412, 46] on span at bounding box center [414, 50] width 15 height 15
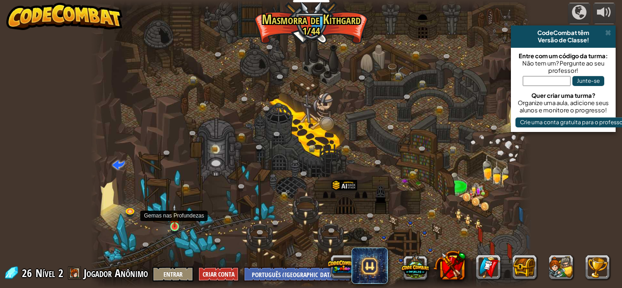
click at [178, 225] on img at bounding box center [174, 216] width 10 height 24
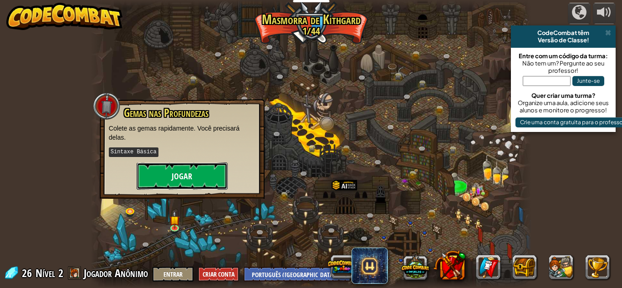
click at [197, 176] on button "Jogar" at bounding box center [182, 176] width 91 height 27
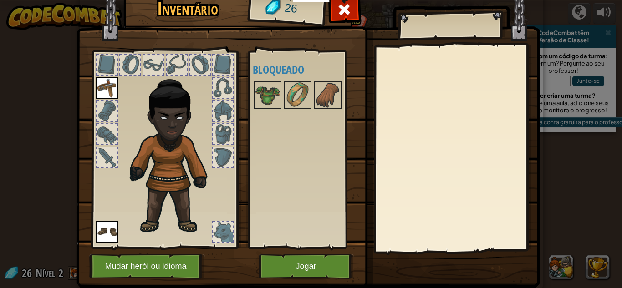
click at [98, 107] on div at bounding box center [107, 111] width 20 height 20
click at [163, 273] on button "Mudar herói ou idioma" at bounding box center [147, 266] width 116 height 25
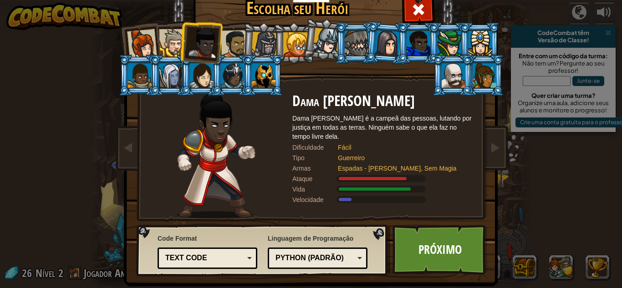
click at [234, 40] on div at bounding box center [235, 44] width 28 height 28
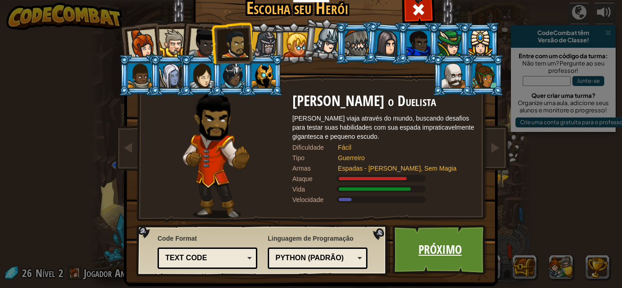
click at [462, 251] on link "Próximo" at bounding box center [440, 250] width 95 height 50
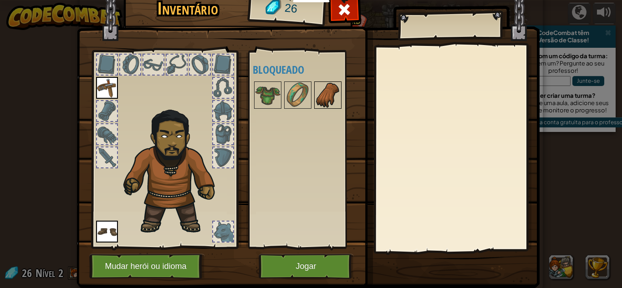
click at [320, 96] on img at bounding box center [328, 95] width 26 height 26
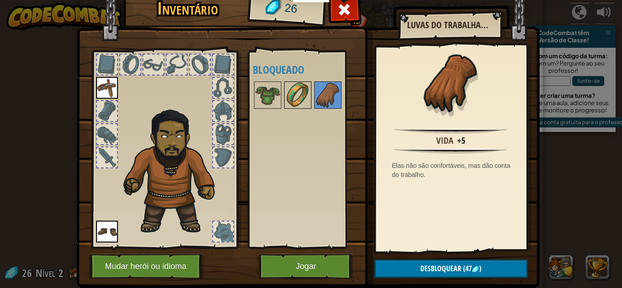
click at [307, 97] on img at bounding box center [298, 95] width 26 height 26
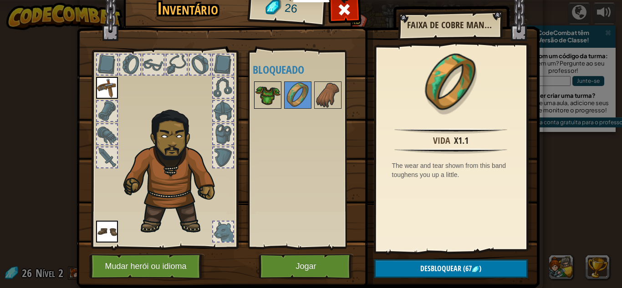
click at [261, 91] on img at bounding box center [268, 95] width 26 height 26
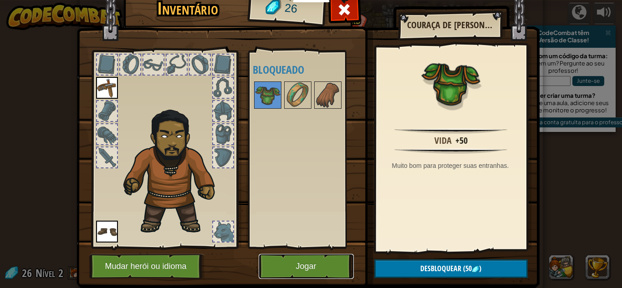
click at [318, 268] on button "Jogar" at bounding box center [306, 266] width 95 height 25
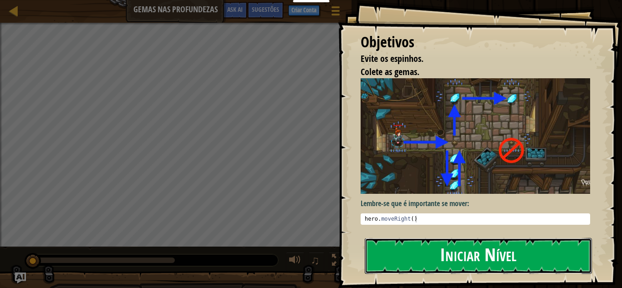
click at [434, 246] on button "Iniciar Nível" at bounding box center [478, 256] width 227 height 36
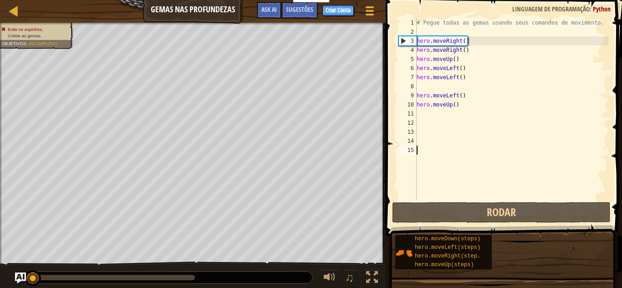
click at [464, 92] on div "# Pegue todas as gemas usando seus comandos de movimento. hero . moveRight ( ) …" at bounding box center [512, 118] width 194 height 200
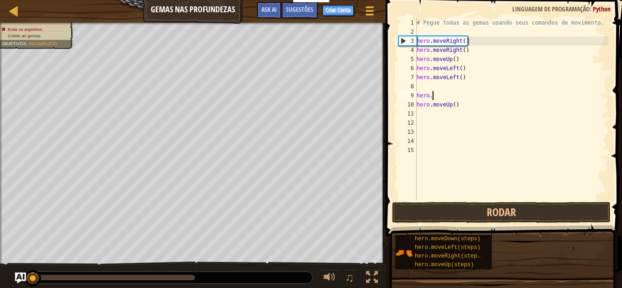
type textarea "h"
click at [475, 105] on div "# Pegue todas as gemas usando seus comandos de movimento. hero . moveRight ( ) …" at bounding box center [512, 118] width 194 height 200
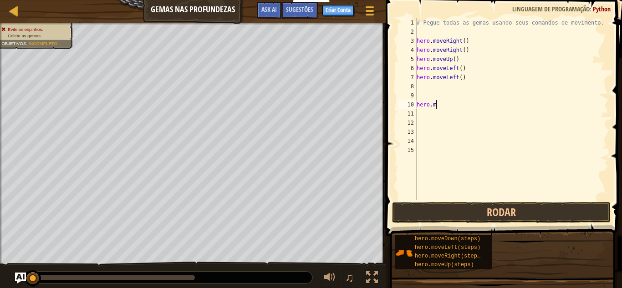
type textarea "h"
click at [544, 210] on button "Rodar" at bounding box center [501, 212] width 219 height 21
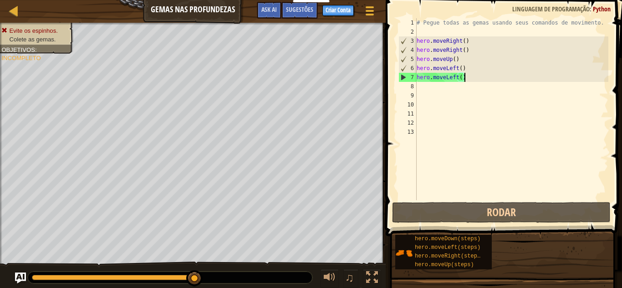
click at [465, 79] on div "# Pegue todas as gemas usando seus comandos de movimento. hero . moveRight ( ) …" at bounding box center [512, 118] width 194 height 200
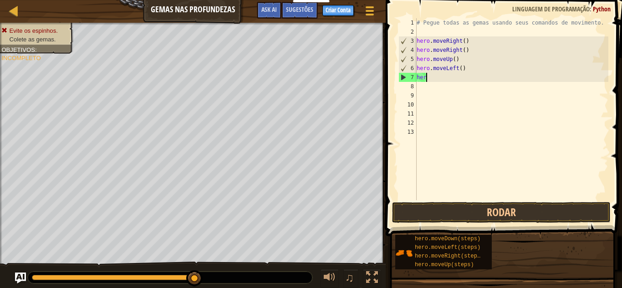
type textarea "h"
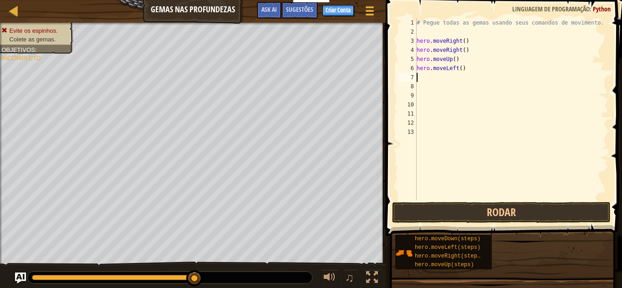
click at [471, 44] on div "# Pegue todas as gemas usando seus comandos de movimento. hero . moveRight ( ) …" at bounding box center [512, 118] width 194 height 200
type textarea "h"
click at [467, 46] on div "# Pegue todas as gemas usando seus comandos de movimento. hero . moveRight ( ) …" at bounding box center [512, 118] width 194 height 200
type textarea "h"
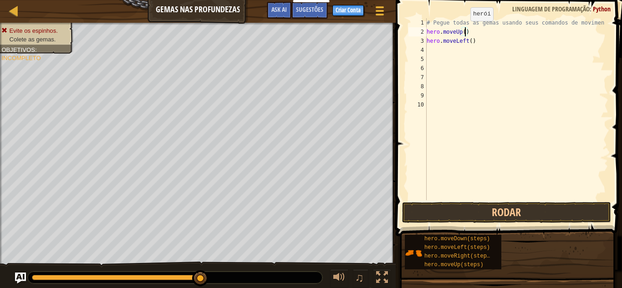
click at [465, 30] on div "# Pegue todas as gemas usando seus comandos de movimen hero . moveUp ( ) hero .…" at bounding box center [517, 118] width 184 height 200
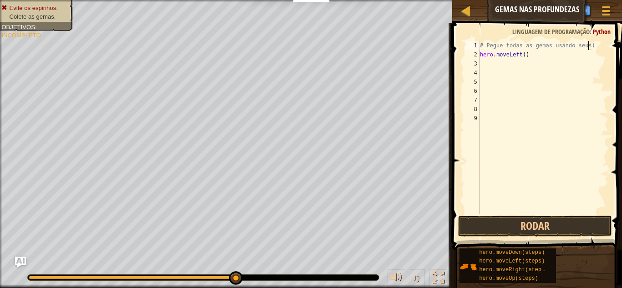
click at [529, 55] on div "# Pegue todas as gemas usando seus) hero . moveLeft ( )" at bounding box center [543, 136] width 130 height 191
type textarea "hero.moveLeft()"
type textarea "h"
click at [482, 10] on div "Mapa Gemas nas Profundezas Menu do Jogo Pronto Criar Conta Sugestões Ask AI" at bounding box center [537, 11] width 170 height 23
click at [483, 10] on div "Mapa Gemas nas Profundezas Menu do Jogo Pronto Criar Conta Sugestões Ask AI" at bounding box center [537, 11] width 170 height 23
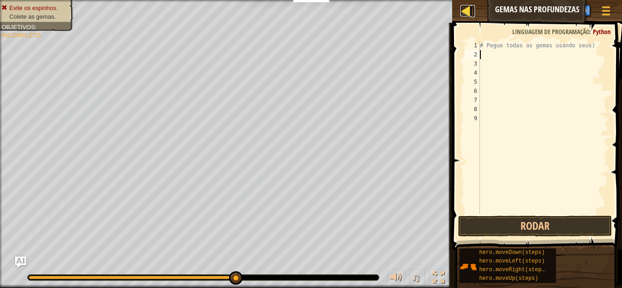
click at [468, 7] on div at bounding box center [465, 10] width 11 height 11
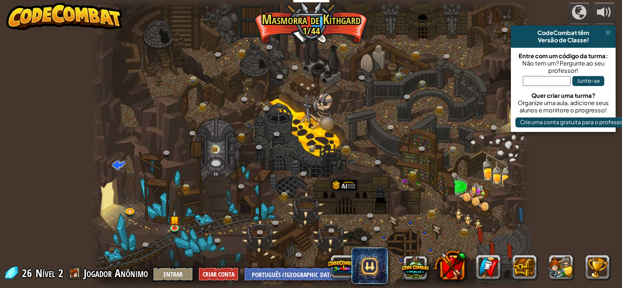
select select "pt-BR"
click at [171, 222] on img at bounding box center [174, 216] width 10 height 24
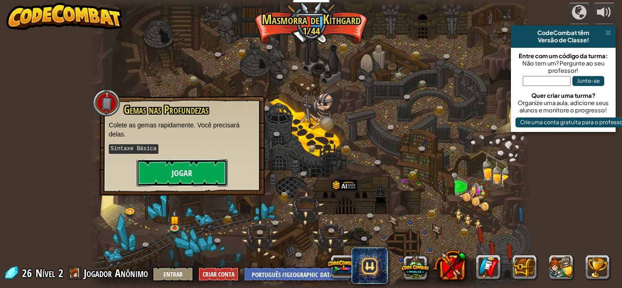
click at [178, 178] on button "Jogar" at bounding box center [182, 172] width 91 height 27
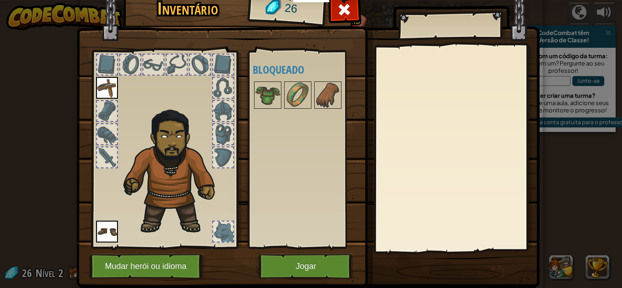
click at [322, 249] on img at bounding box center [308, 123] width 463 height 331
click at [316, 262] on button "Jogar" at bounding box center [306, 266] width 95 height 25
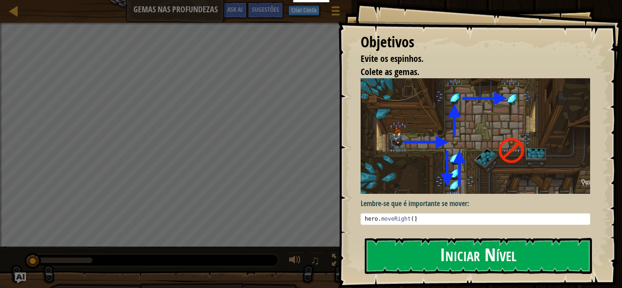
click at [462, 155] on img at bounding box center [476, 136] width 230 height 116
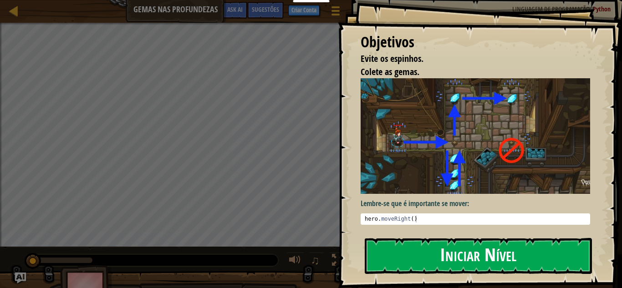
click at [479, 252] on button "Iniciar Nível" at bounding box center [478, 256] width 227 height 36
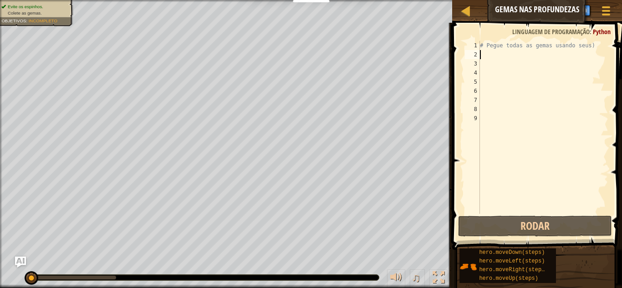
click at [485, 56] on div "# Pegue todas as gemas usando seus)" at bounding box center [543, 136] width 130 height 191
click at [488, 44] on div "# Pegue todas as gemas usando seus)" at bounding box center [543, 136] width 130 height 191
type textarea "# Pegue todas as gemas usando seus)"
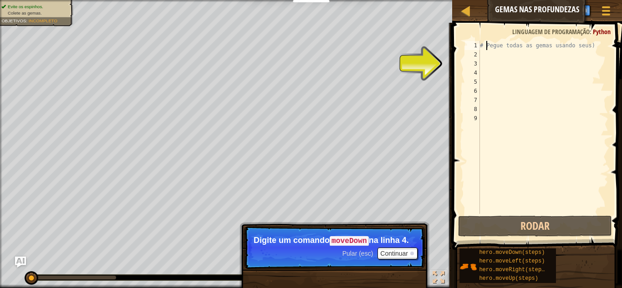
click at [496, 59] on div "# Pegue todas as gemas usando seus)" at bounding box center [543, 136] width 130 height 191
type textarea "h"
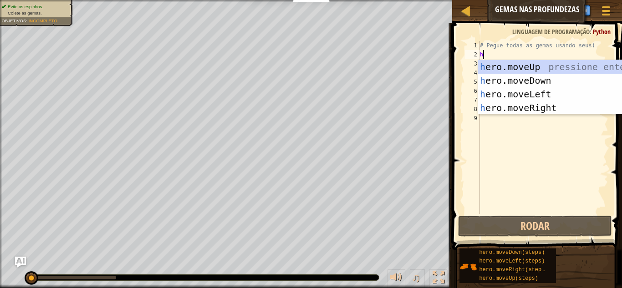
scroll to position [4, 0]
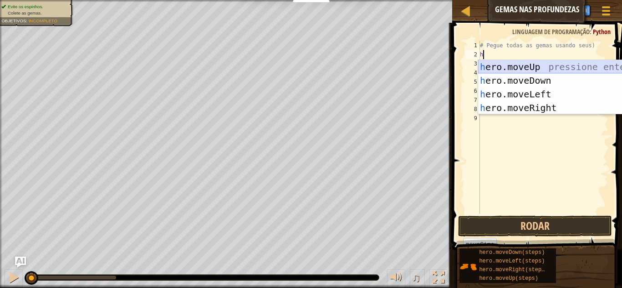
click at [514, 64] on div "h ero.moveUp pressione enter h ero.moveDown pressione enter h ero.moveLeft pres…" at bounding box center [564, 101] width 172 height 82
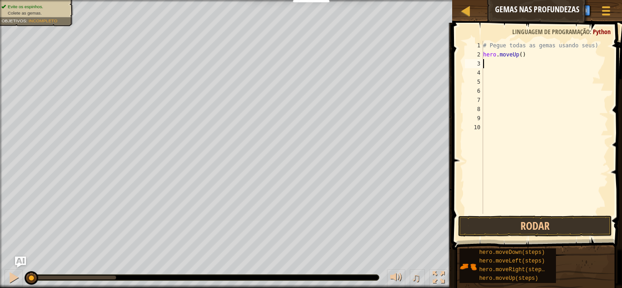
click at [506, 63] on div "# Pegue todas as gemas usando seus) hero . moveUp ( )" at bounding box center [544, 136] width 127 height 191
type textarea "h"
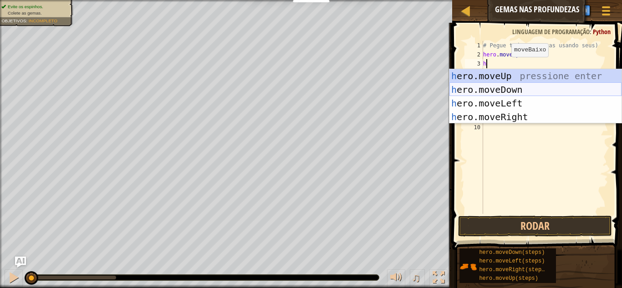
click at [511, 94] on div "h ero.moveUp pressione enter h ero.moveDown pressione enter h ero.moveLeft pres…" at bounding box center [536, 110] width 172 height 82
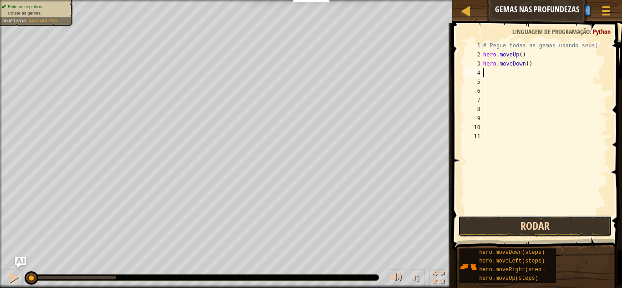
click at [533, 228] on button "Rodar" at bounding box center [535, 226] width 154 height 21
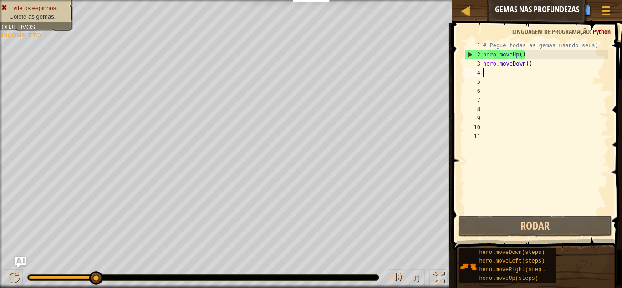
click at [554, 51] on div "# Pegue todas as gemas usando seus) hero . moveUp ( ) hero . moveDown ( )" at bounding box center [544, 136] width 127 height 191
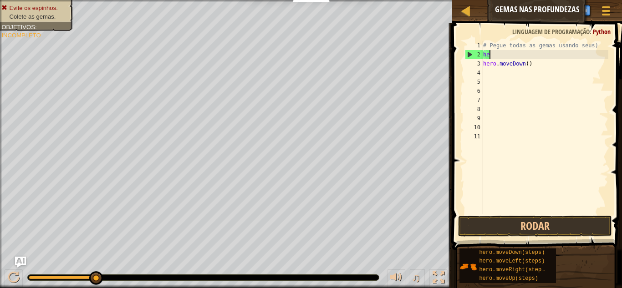
type textarea "h"
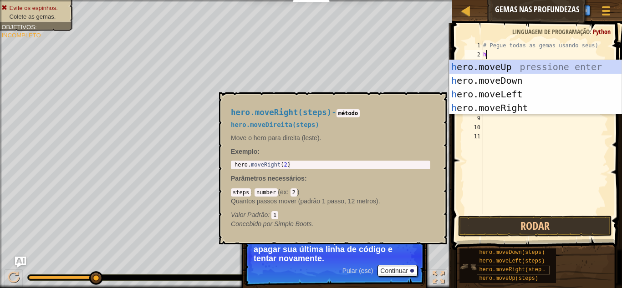
click at [524, 266] on div "hero.moveRight(steps)" at bounding box center [513, 270] width 73 height 9
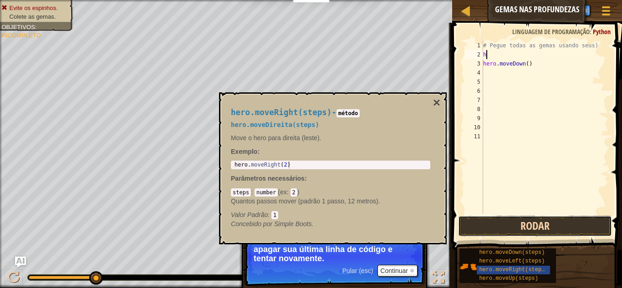
click at [500, 221] on button "Rodar" at bounding box center [535, 226] width 154 height 21
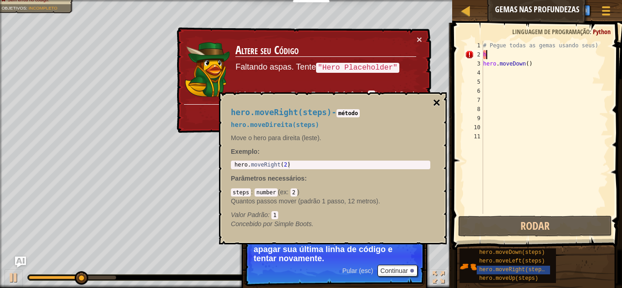
click at [439, 101] on button "×" at bounding box center [436, 103] width 7 height 13
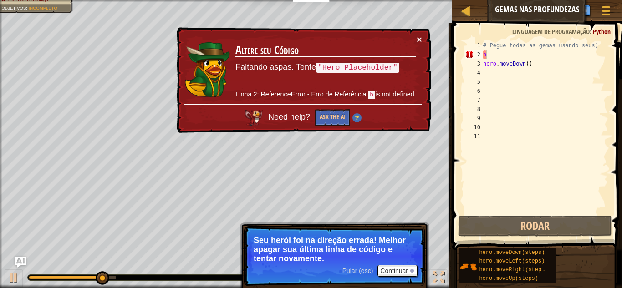
click at [422, 37] on button "×" at bounding box center [419, 40] width 5 height 10
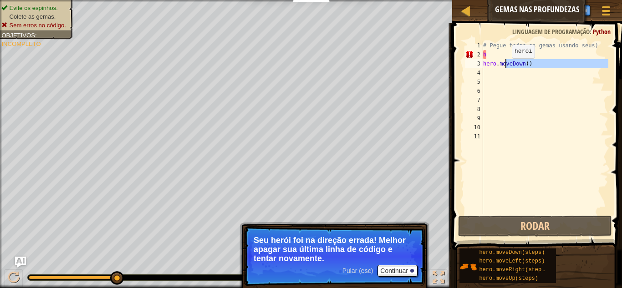
drag, startPoint x: 509, startPoint y: 68, endPoint x: 505, endPoint y: 65, distance: 5.5
click at [505, 65] on div "# Pegue todas as gemas usando seus) h hero . moveDown ( )" at bounding box center [544, 136] width 127 height 191
click at [491, 61] on div "# Pegue todas as gemas usando seus) h hero . moveDown ( )" at bounding box center [544, 136] width 127 height 191
click at [487, 59] on div "# Pegue todas as gemas usando seus) h hero . moveDown ( )" at bounding box center [544, 136] width 127 height 191
type textarea "h"
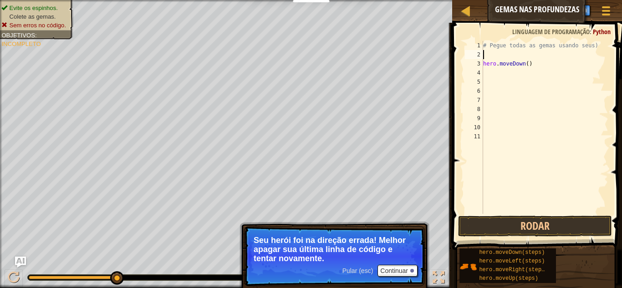
type textarea "# Pegue todas as gemas usando seus)"
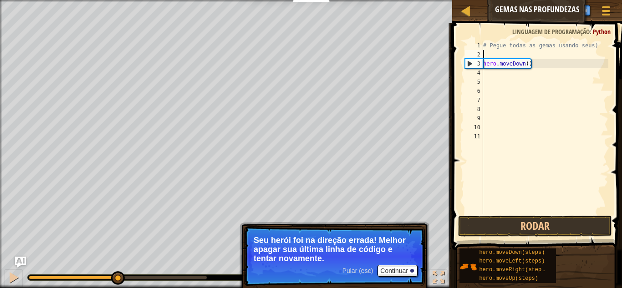
type textarea "# Pegue todas as gemas usando seus)"
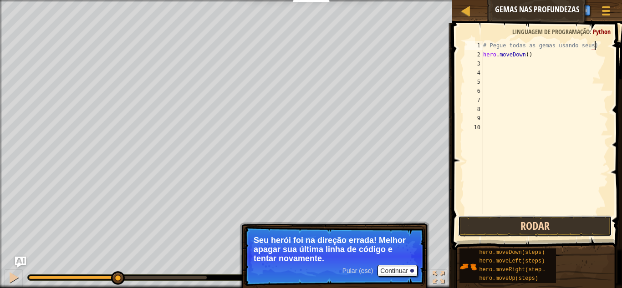
click at [570, 234] on button "Rodar" at bounding box center [535, 226] width 154 height 21
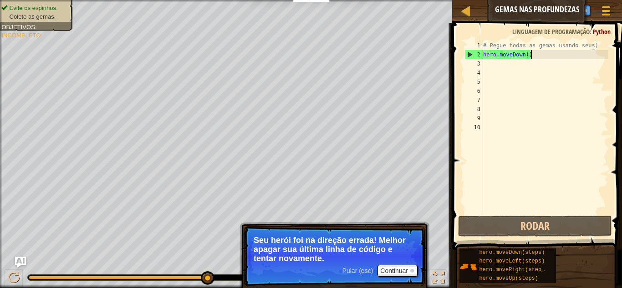
click at [531, 54] on div "# Pegue todas as gemas usando seus) hero . moveDown ( )" at bounding box center [544, 136] width 127 height 191
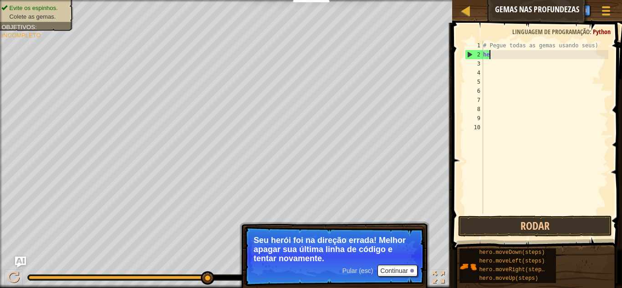
type textarea "h"
click at [493, 41] on div "# Pegue todas as gemas usando seus)" at bounding box center [544, 136] width 127 height 191
type textarea "# Pegue todas as gemas usando seus)"
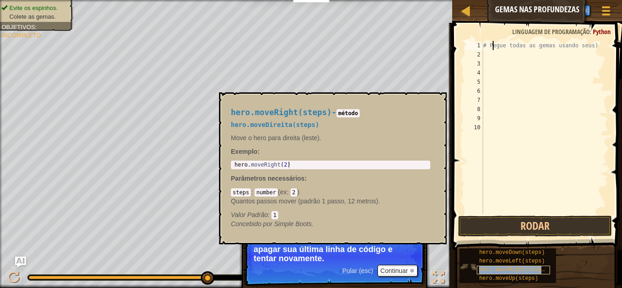
click at [508, 271] on span "hero.moveRight(steps)" at bounding box center [513, 270] width 69 height 6
click at [509, 143] on div "# Pegue todas as gemas usando seus)" at bounding box center [544, 136] width 127 height 191
click at [492, 49] on div "# Pegue todas as gemas usando seus)" at bounding box center [544, 136] width 127 height 191
click at [492, 48] on div "# Pegue todas as gemas usando seus)" at bounding box center [544, 136] width 127 height 191
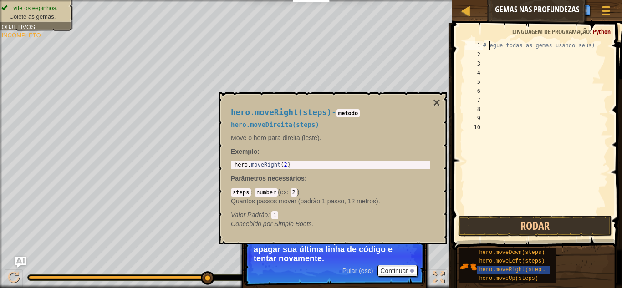
click at [593, 46] on div "# egue todas as gemas usando seus)" at bounding box center [544, 136] width 127 height 191
type textarea "#"
click at [434, 97] on button "×" at bounding box center [436, 103] width 7 height 13
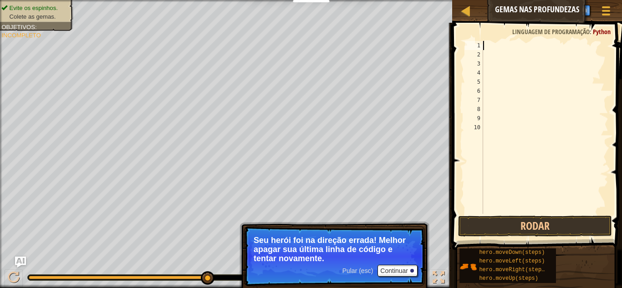
click at [485, 46] on div at bounding box center [544, 136] width 127 height 191
type textarea "mo"
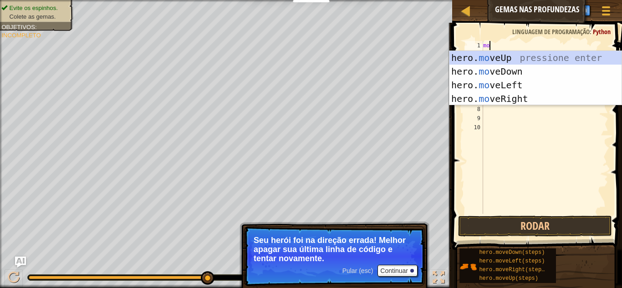
scroll to position [4, 0]
click at [505, 56] on div "hero. mo veUp pressione enter hero. mo veDown pressione enter hero. mo veLeft p…" at bounding box center [536, 92] width 172 height 82
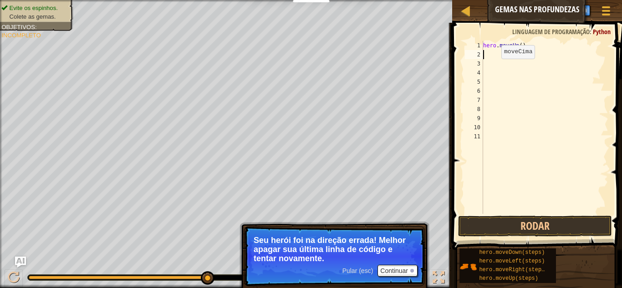
scroll to position [4, 0]
click at [523, 217] on button "Rodar" at bounding box center [535, 226] width 154 height 21
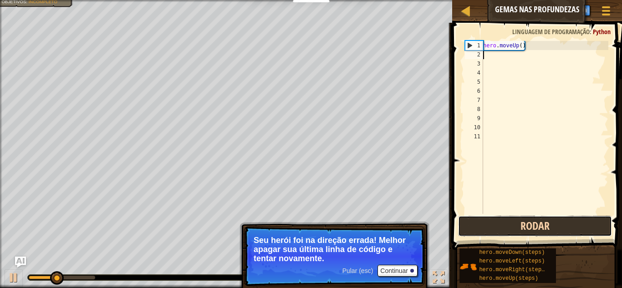
click at [523, 217] on button "Rodar" at bounding box center [535, 226] width 154 height 21
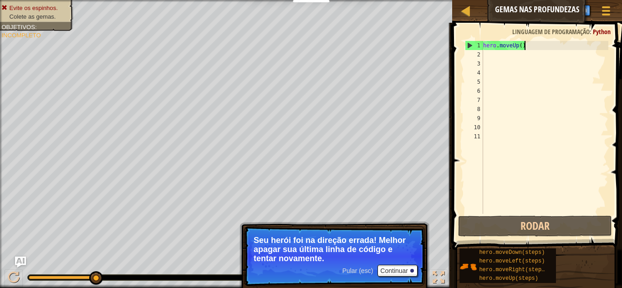
click at [524, 42] on div "hero . moveUp ( )" at bounding box center [544, 136] width 127 height 191
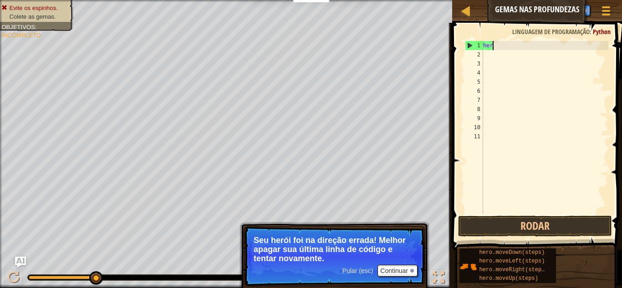
type textarea "h"
type textarea "m"
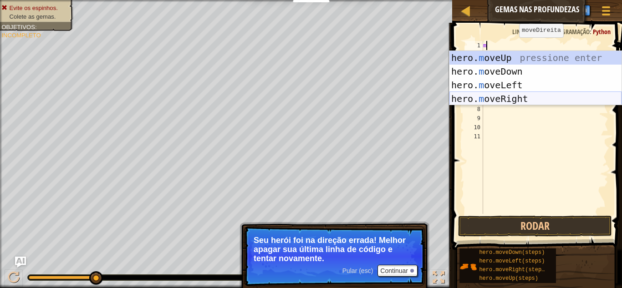
click at [499, 94] on div "hero. m oveUp pressione enter hero. m oveDown pressione enter hero. m oveLeft p…" at bounding box center [536, 92] width 172 height 82
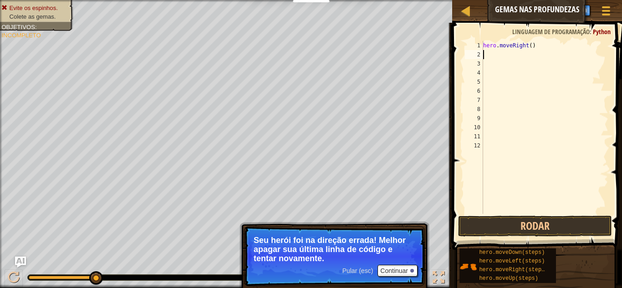
type textarea "mo"
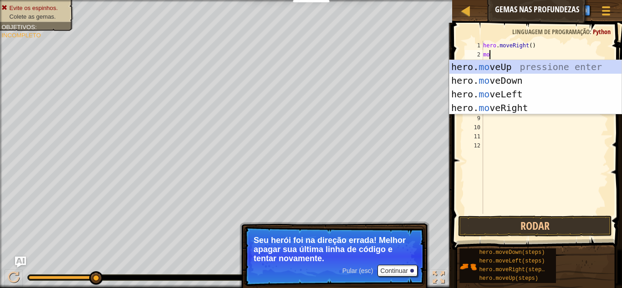
scroll to position [4, 0]
click at [531, 66] on div "hero. mo veUp pressione enter hero. mo veDown pressione enter hero. mo veLeft p…" at bounding box center [536, 101] width 172 height 82
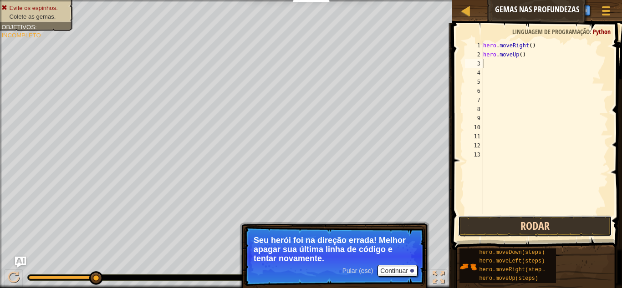
click at [526, 216] on button "Rodar" at bounding box center [535, 226] width 154 height 21
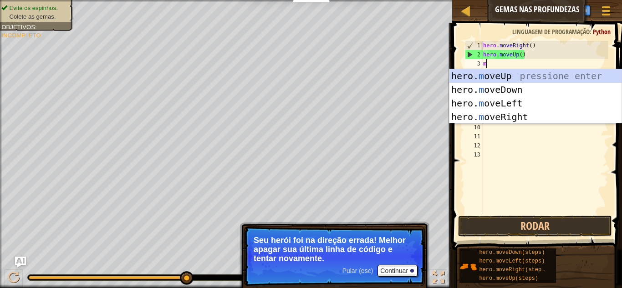
type textarea "mo"
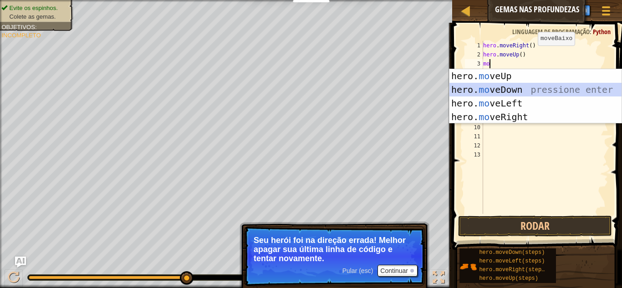
click at [511, 84] on div "hero. mo veUp pressione enter hero. mo veDown pressione enter hero. mo veLeft p…" at bounding box center [536, 110] width 172 height 82
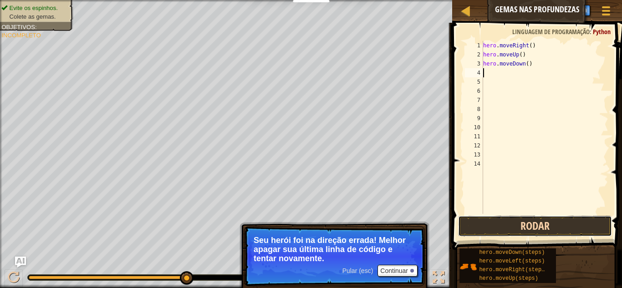
click at [506, 218] on button "Rodar" at bounding box center [535, 226] width 154 height 21
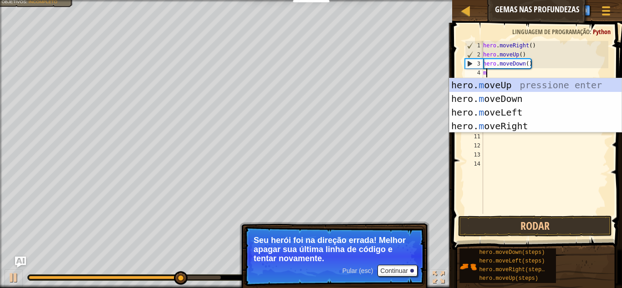
type textarea "mo"
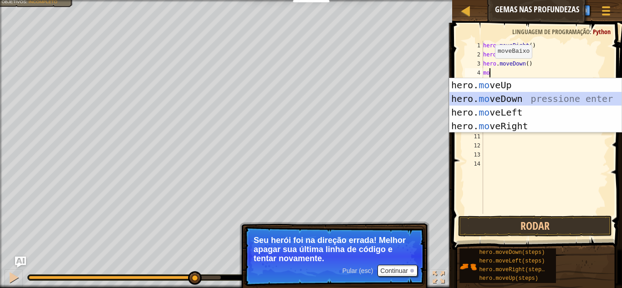
click at [528, 101] on div "hero. mo veUp pressione enter hero. mo veDown pressione enter hero. mo veLeft p…" at bounding box center [536, 119] width 172 height 82
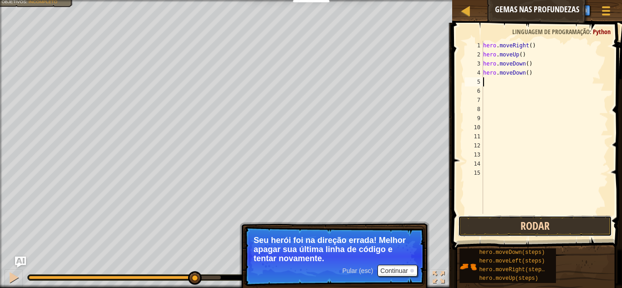
click at [537, 225] on button "Rodar" at bounding box center [535, 226] width 154 height 21
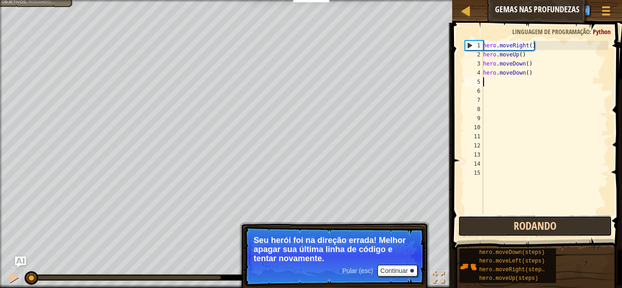
click at [537, 224] on button "Rodando" at bounding box center [535, 226] width 154 height 21
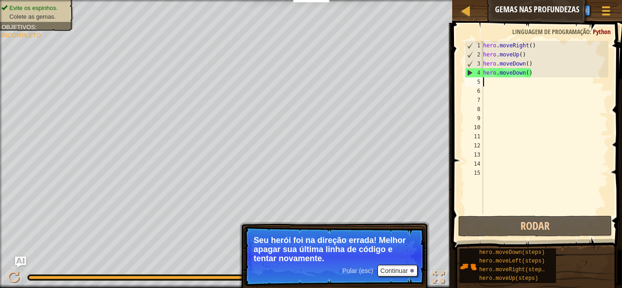
type textarea "m"
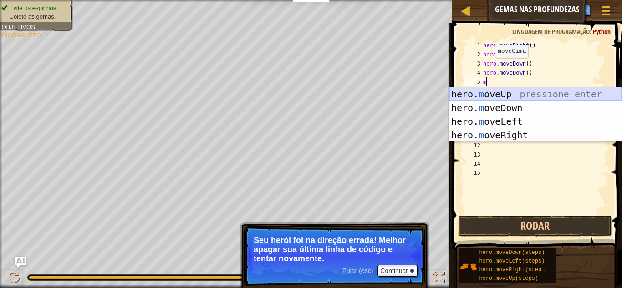
click at [483, 93] on div "hero. m oveUp pressione enter hero. m oveDown pressione enter hero. m oveLeft p…" at bounding box center [536, 128] width 172 height 82
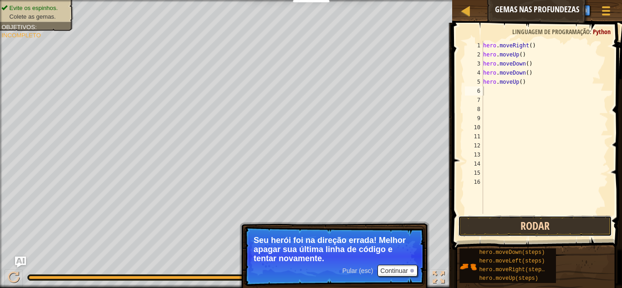
click at [543, 219] on button "Rodar" at bounding box center [535, 226] width 154 height 21
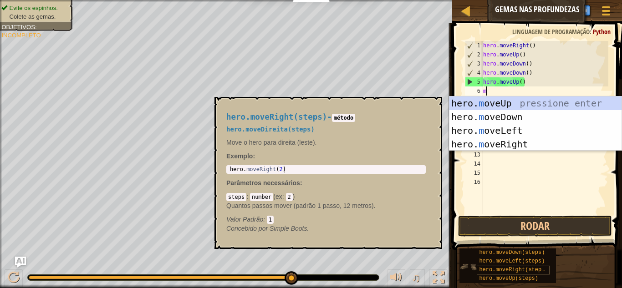
type textarea "mo"
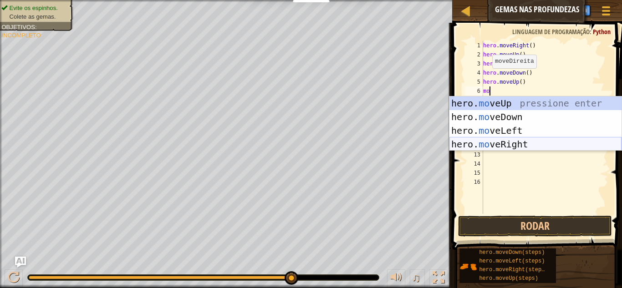
click at [529, 143] on div "hero. mo veUp pressione enter hero. mo veDown pressione enter hero. mo veLeft p…" at bounding box center [536, 138] width 172 height 82
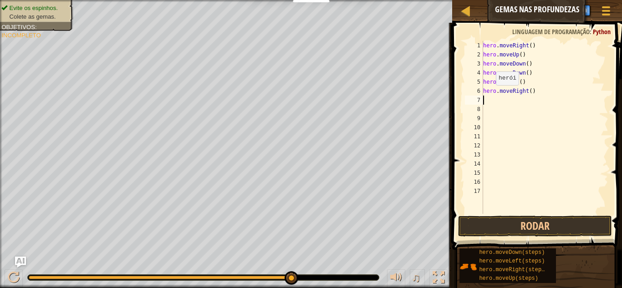
type textarea "m"
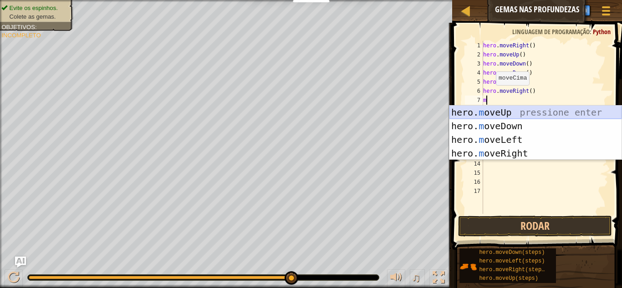
click at [477, 107] on div "hero. m oveUp pressione enter hero. m oveDown pressione enter hero. m oveLeft p…" at bounding box center [536, 147] width 172 height 82
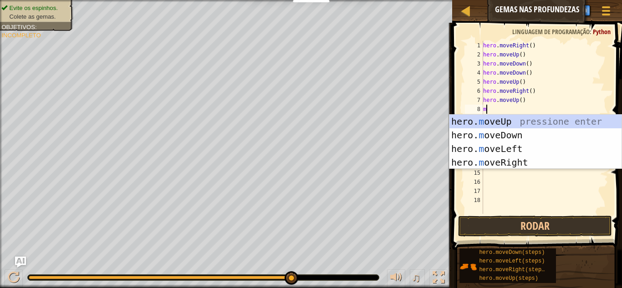
type textarea "mo"
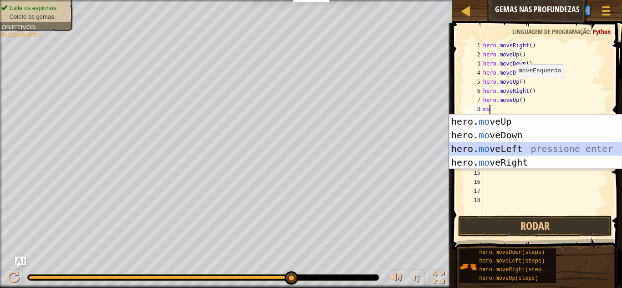
click at [514, 149] on div "hero. mo veUp pressione enter hero. mo veDown pressione enter hero. mo veLeft p…" at bounding box center [536, 156] width 172 height 82
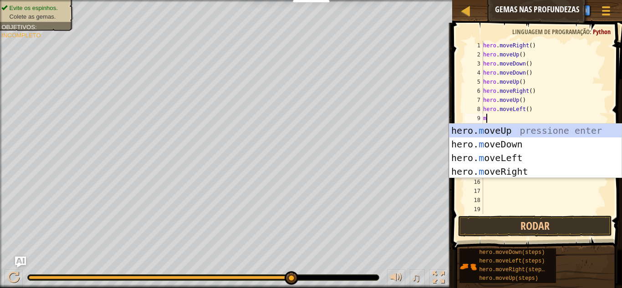
type textarea "mo"
click at [516, 133] on div "hero. mo veUp pressione enter hero. mo veDown pressione enter hero. mo veLeft p…" at bounding box center [536, 165] width 172 height 82
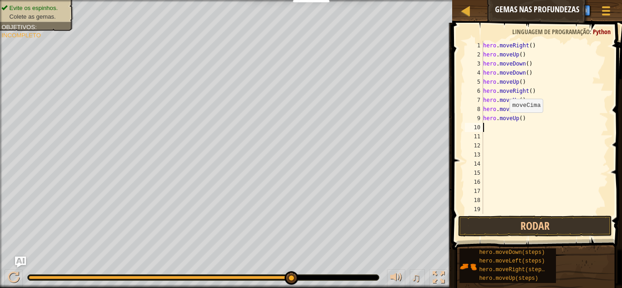
scroll to position [4, 0]
click at [490, 126] on div "hero . moveRight ( ) hero . moveUp ( ) hero . moveDown ( ) hero . moveDown ( ) …" at bounding box center [544, 136] width 127 height 191
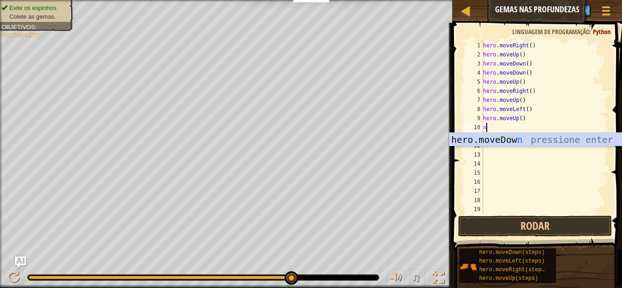
scroll to position [4, 0]
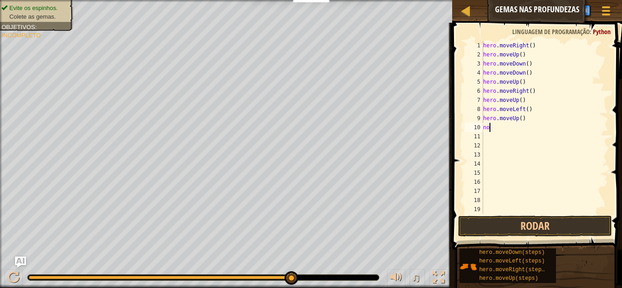
type textarea "n"
type textarea "m"
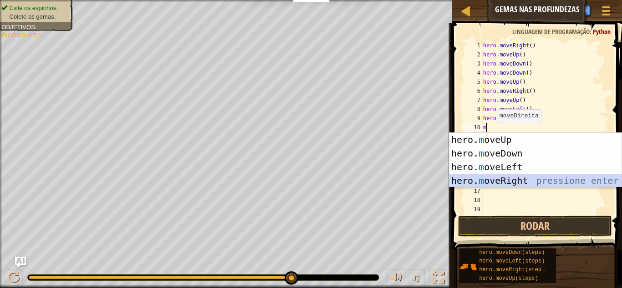
click at [526, 178] on div "hero. m oveUp pressione enter hero. m oveDown pressione enter hero. m oveLeft p…" at bounding box center [536, 174] width 172 height 82
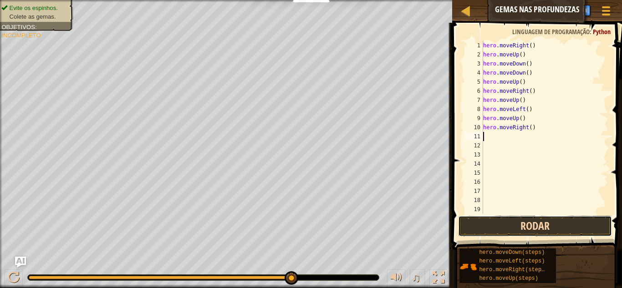
click at [531, 229] on button "Rodar" at bounding box center [535, 226] width 154 height 21
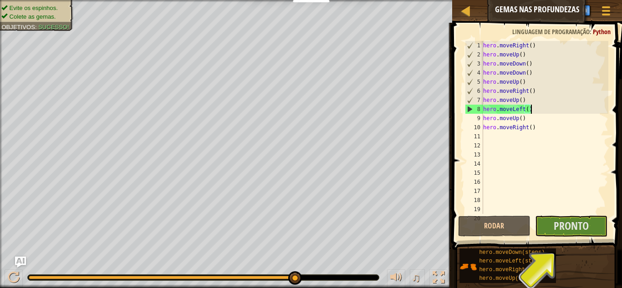
click at [532, 111] on div "hero . moveRight ( ) hero . moveUp ( ) hero . moveDown ( ) hero . moveDown ( ) …" at bounding box center [544, 136] width 127 height 191
type textarea "hero.moveLeft()"
click at [549, 235] on button "Pronto" at bounding box center [571, 226] width 72 height 21
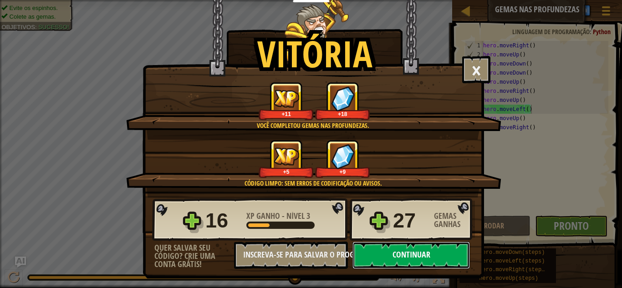
click at [407, 247] on button "Continuar" at bounding box center [412, 255] width 118 height 27
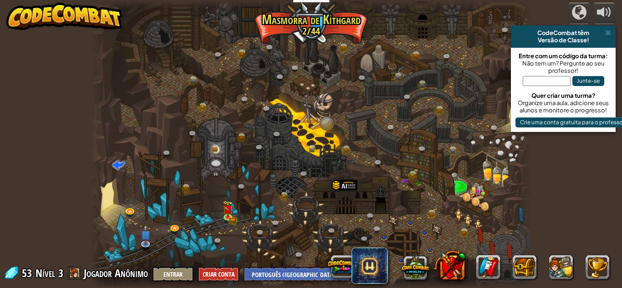
select select "pt-BR"
click at [562, 267] on button at bounding box center [561, 267] width 25 height 25
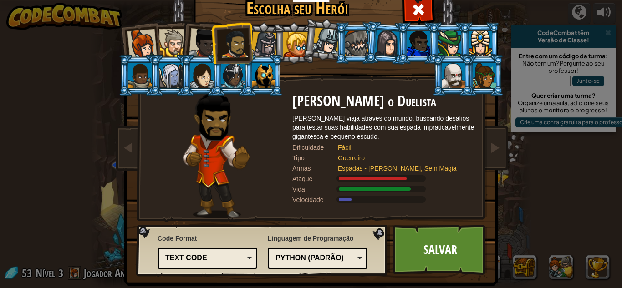
click at [307, 42] on li at bounding box center [324, 40] width 45 height 46
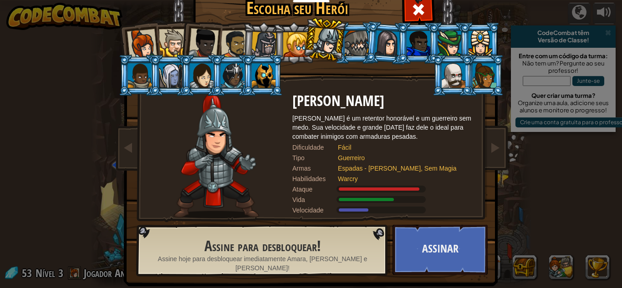
click at [277, 36] on li at bounding box center [293, 42] width 41 height 41
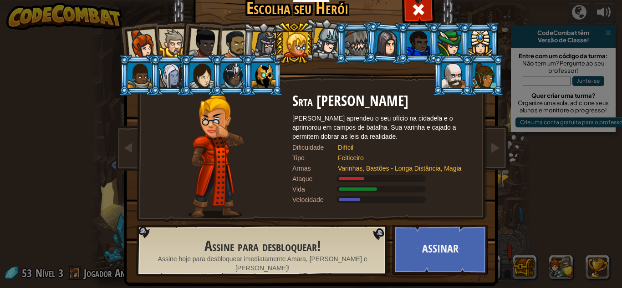
click at [277, 36] on li at bounding box center [293, 42] width 41 height 41
click at [267, 38] on div at bounding box center [264, 45] width 26 height 26
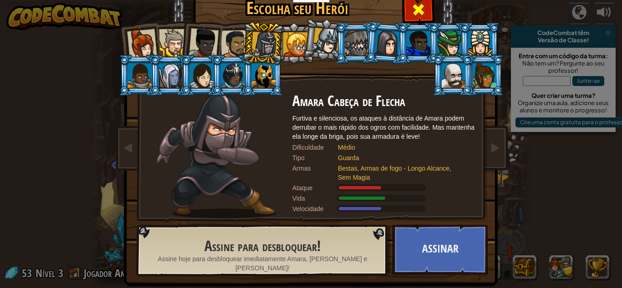
click at [425, 7] on div at bounding box center [418, 8] width 29 height 29
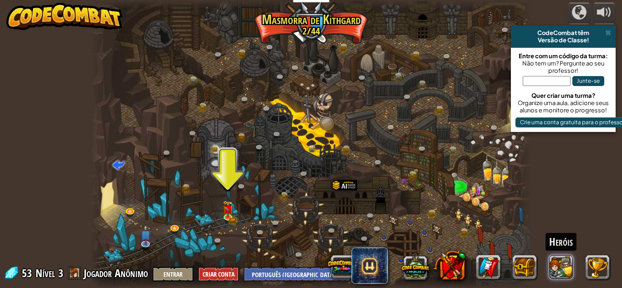
click at [556, 263] on button at bounding box center [561, 267] width 25 height 25
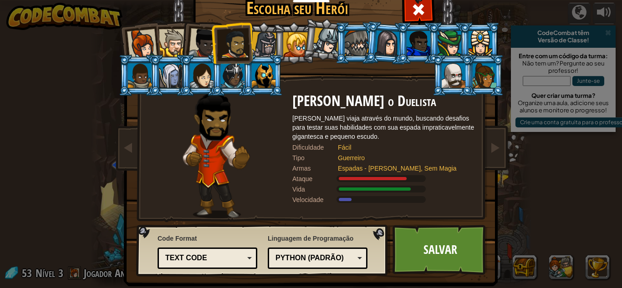
click at [471, 79] on li at bounding box center [452, 75] width 41 height 41
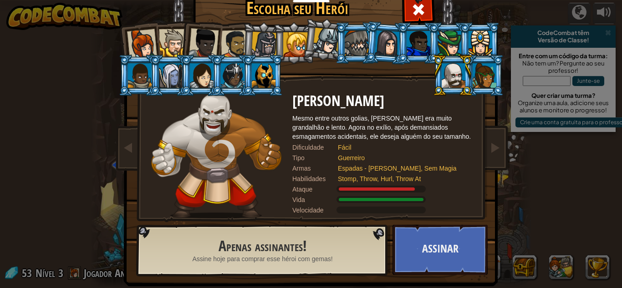
click at [471, 79] on li at bounding box center [452, 75] width 41 height 41
drag, startPoint x: 296, startPoint y: 193, endPoint x: 331, endPoint y: 200, distance: 36.3
click at [331, 200] on div "Okar Pisoteiro Mesmo entre outros golias, Okar Pisoteiro era muito grandalhão e…" at bounding box center [383, 155] width 182 height 125
click at [174, 43] on div at bounding box center [173, 43] width 28 height 28
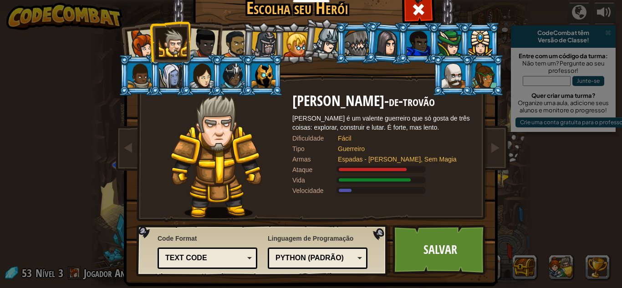
click at [327, 36] on div at bounding box center [326, 41] width 27 height 27
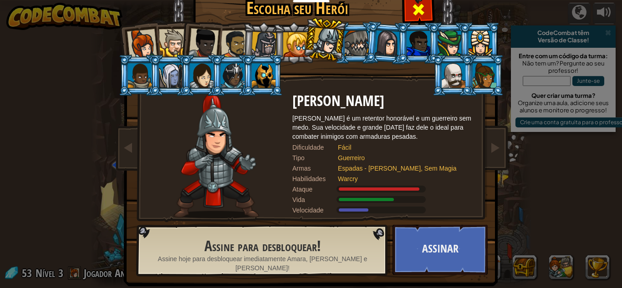
click at [416, 15] on span at bounding box center [418, 9] width 15 height 15
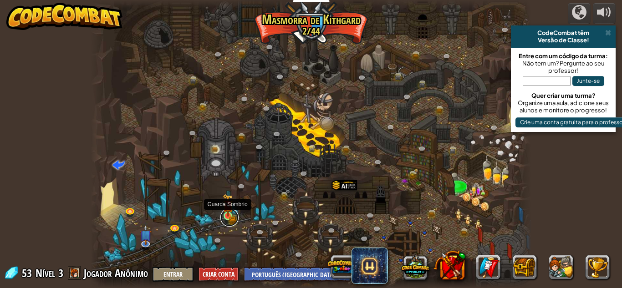
click at [225, 217] on link at bounding box center [229, 218] width 18 height 18
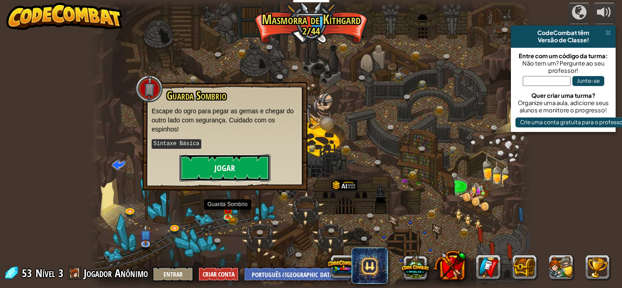
click at [219, 167] on button "Jogar" at bounding box center [224, 167] width 91 height 27
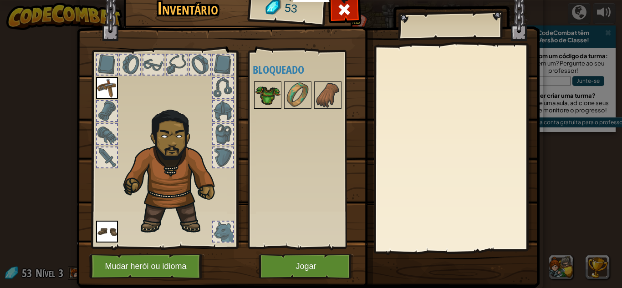
click at [267, 105] on img at bounding box center [268, 95] width 26 height 26
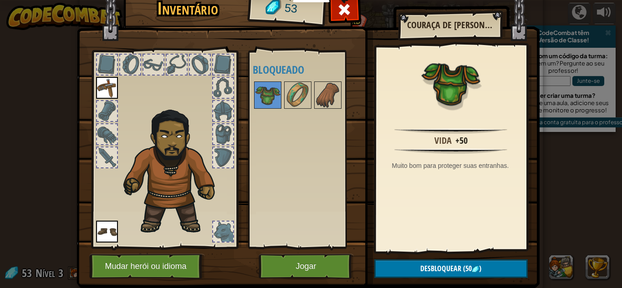
click at [184, 181] on img at bounding box center [175, 169] width 112 height 133
click at [163, 257] on button "Mudar herói ou idioma" at bounding box center [147, 266] width 116 height 25
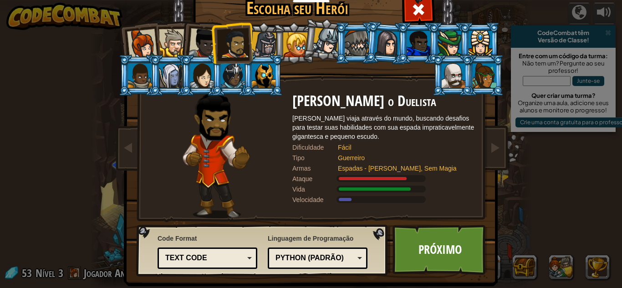
click at [321, 64] on div "Capitã [PERSON_NAME] [PERSON_NAME] é uma líder rígida que não tem medo de ir e …" at bounding box center [311, 117] width 342 height 199
click at [321, 61] on div "Capitã [PERSON_NAME] [PERSON_NAME] é uma líder rígida que não tem medo de ir e …" at bounding box center [311, 117] width 342 height 199
click at [319, 43] on div at bounding box center [326, 41] width 27 height 27
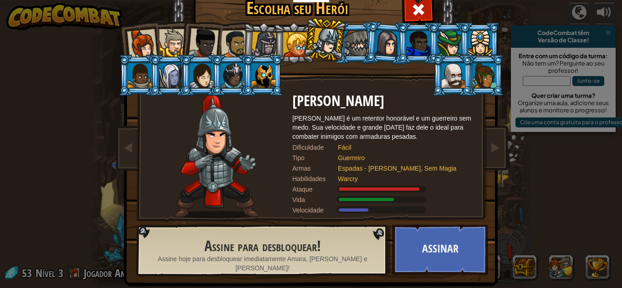
click at [263, 41] on div at bounding box center [264, 45] width 26 height 26
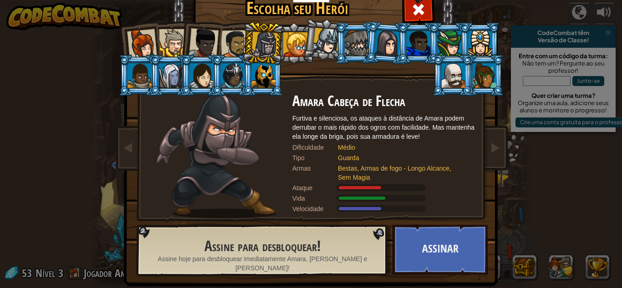
click at [333, 31] on div at bounding box center [326, 41] width 27 height 27
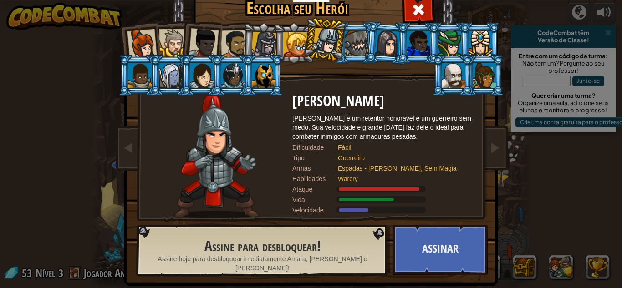
click at [482, 33] on div at bounding box center [481, 43] width 24 height 25
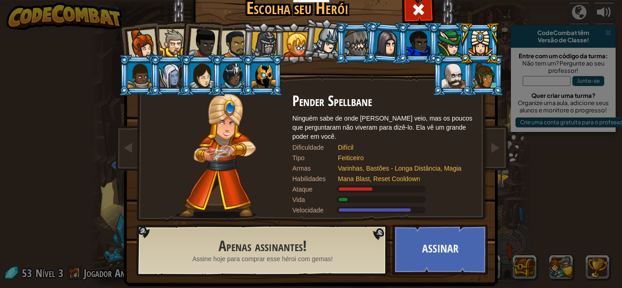
click at [171, 81] on div at bounding box center [171, 75] width 24 height 25
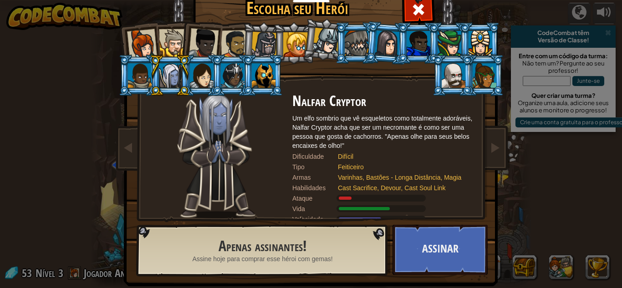
click at [149, 74] on li at bounding box center [169, 75] width 41 height 41
click at [149, 73] on li at bounding box center [169, 75] width 41 height 41
click at [141, 73] on div at bounding box center [140, 75] width 24 height 25
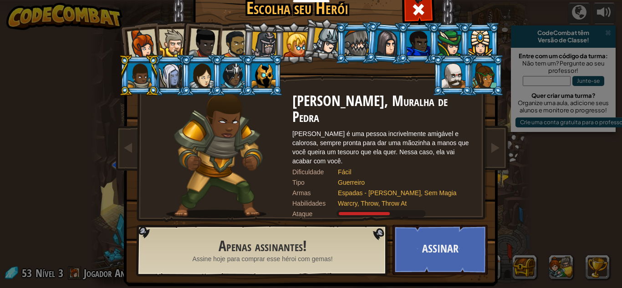
click at [357, 35] on div at bounding box center [357, 43] width 24 height 25
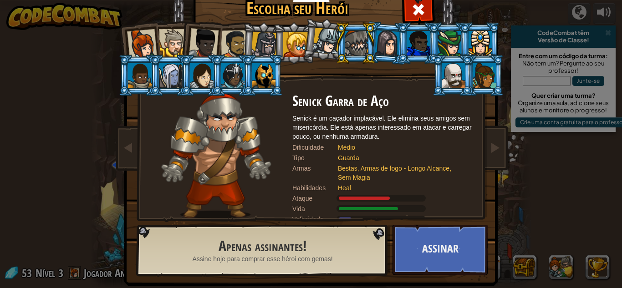
click at [385, 50] on div at bounding box center [388, 43] width 26 height 26
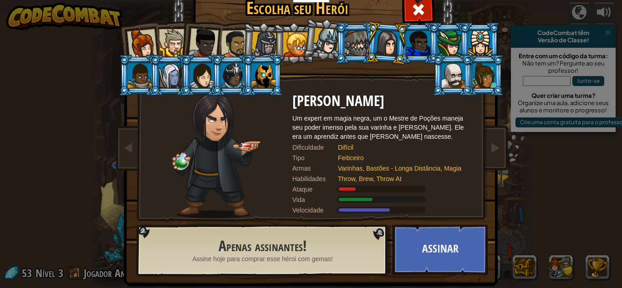
click at [442, 43] on div at bounding box center [450, 43] width 24 height 25
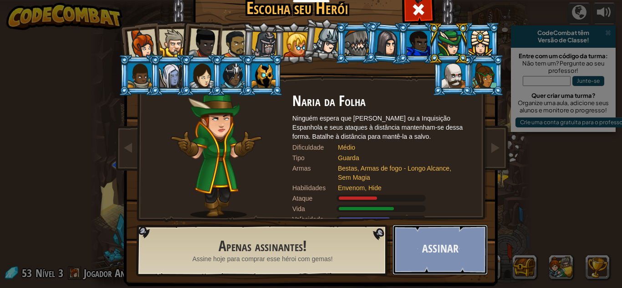
click at [452, 250] on button "Assinar" at bounding box center [440, 250] width 95 height 50
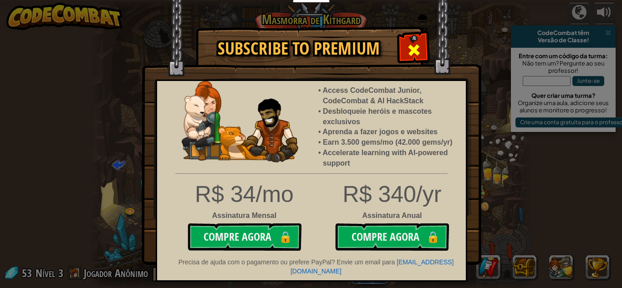
click at [412, 51] on span at bounding box center [414, 50] width 15 height 15
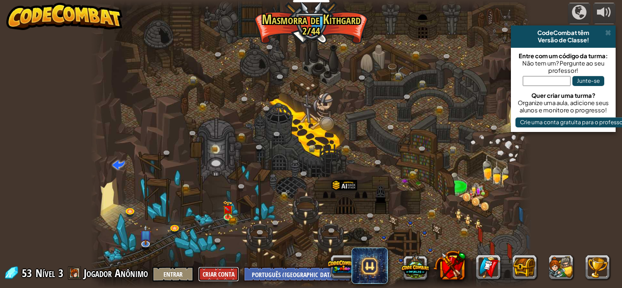
click at [235, 271] on button "Criar Conta" at bounding box center [218, 274] width 41 height 15
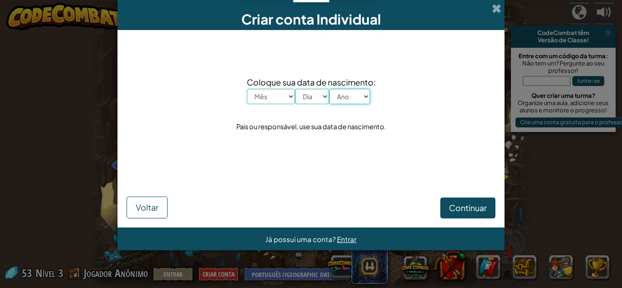
click at [348, 99] on select "Ano 2025 2024 2023 2022 2021 2020 2019 2018 2017 2016 2015 2014 2013 2012 2011 …" at bounding box center [349, 96] width 41 height 15
select select "2015"
click at [329, 89] on select "Ano 2025 2024 2023 2022 2021 2020 2019 2018 2017 2016 2015 2014 2013 2012 2011 …" at bounding box center [349, 96] width 41 height 15
click at [306, 98] on select "Dia 1 2 3 4 5 6 7 8 9 10 11 12 13 14 15 16 17 18 19 20 21 22 23 24 25 26 27 28 …" at bounding box center [312, 96] width 34 height 15
select select "25"
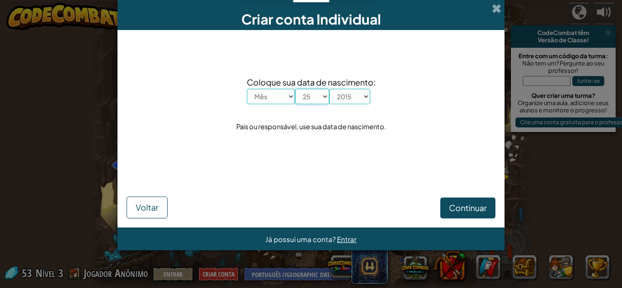
click at [295, 89] on select "Dia 1 2 3 4 5 6 7 8 9 10 11 12 13 14 15 16 17 18 19 20 21 22 23 24 25 26 27 28 …" at bounding box center [312, 96] width 34 height 15
click at [274, 96] on select "Mês Janeiro Fevereiro Março Abril Maio Junho Julho Agosto Setembro Outubro Nove…" at bounding box center [271, 96] width 48 height 15
select select "8"
click at [247, 89] on select "Mês Janeiro Fevereiro Março Abril Maio Junho Julho Agosto Setembro Outubro Nove…" at bounding box center [271, 96] width 48 height 15
click at [480, 204] on span "Continuar" at bounding box center [468, 208] width 38 height 10
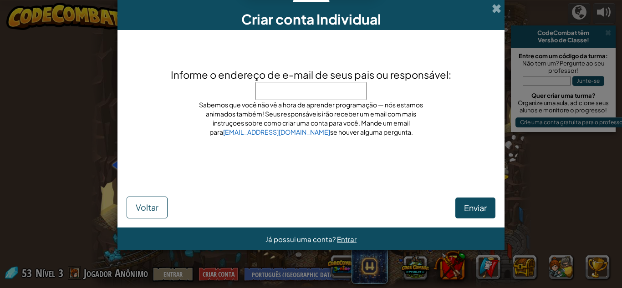
click at [496, 2] on div "Criar conta Individual" at bounding box center [311, 15] width 387 height 30
click at [492, 10] on span at bounding box center [497, 9] width 10 height 10
